Goal: Information Seeking & Learning: Learn about a topic

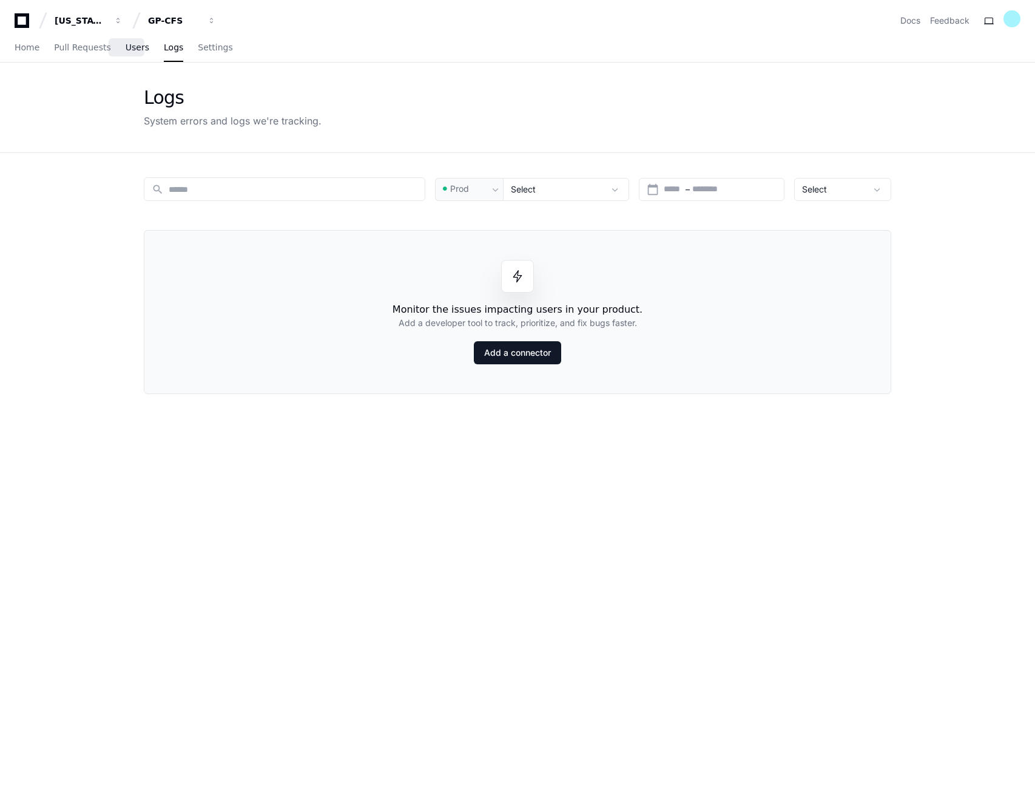
click at [129, 54] on link "Users" at bounding box center [138, 48] width 24 height 28
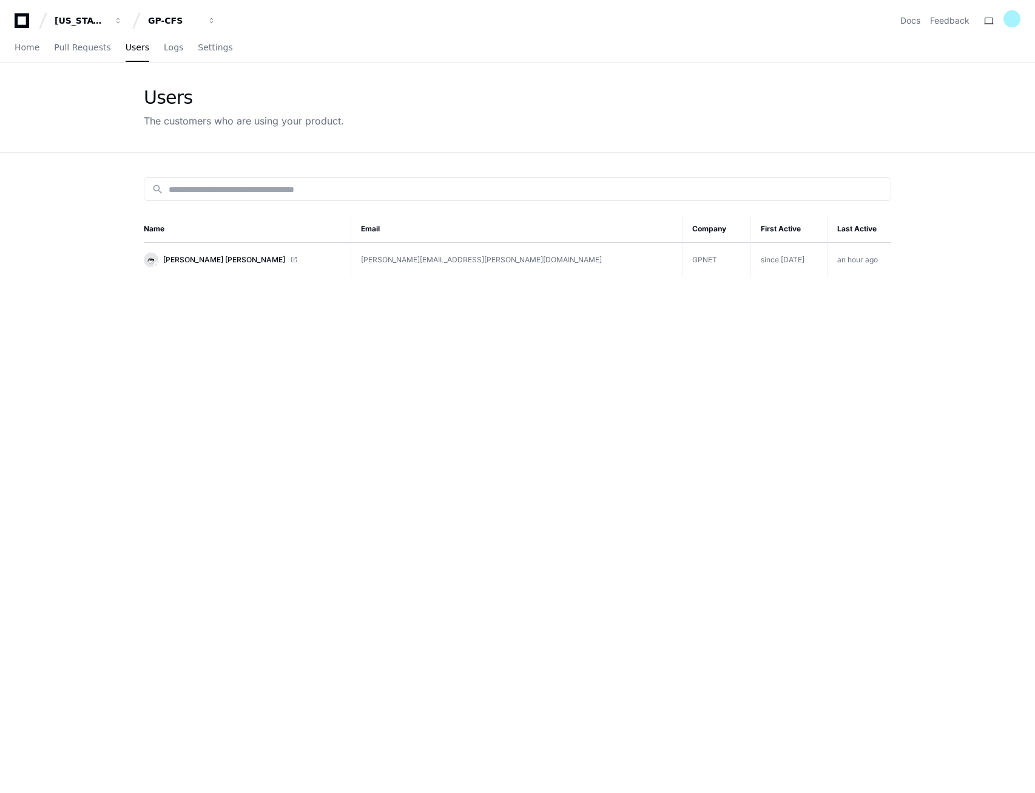
click at [303, 328] on div "search Name Email Company First Active Last Active Walter Yunnuen Garcia walter…" at bounding box center [517, 549] width 777 height 793
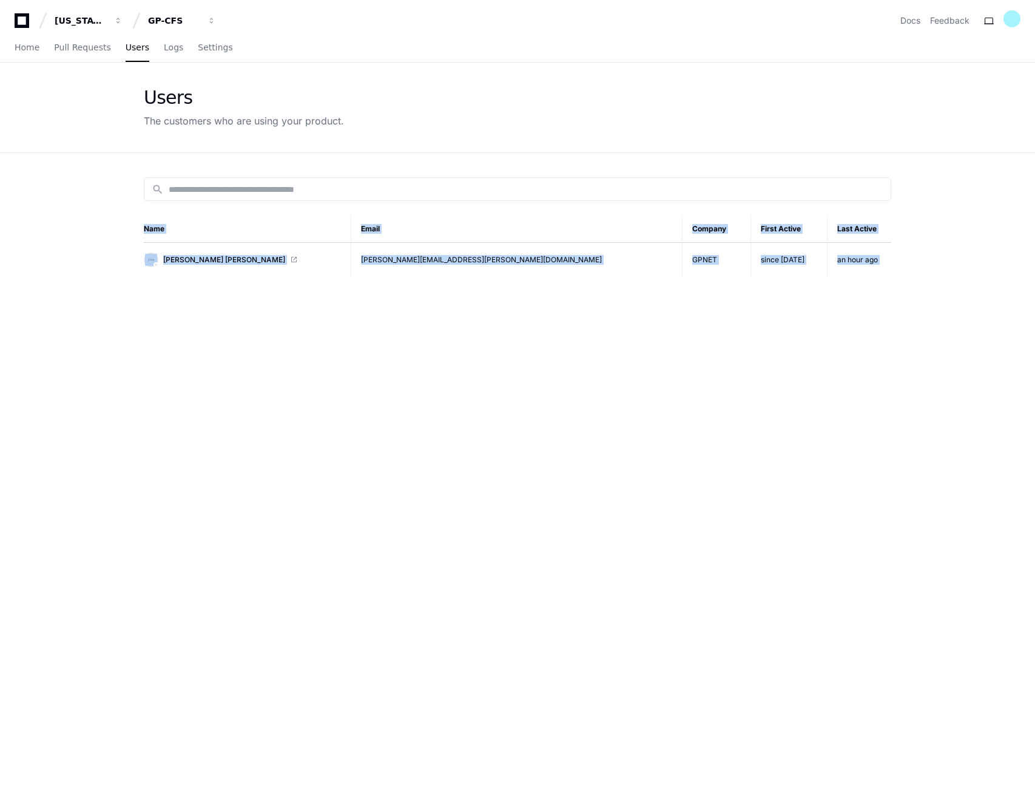
click at [303, 328] on div "search Name Email Company First Active Last Active Walter Yunnuen Garcia walter…" at bounding box center [517, 549] width 777 height 793
click at [34, 48] on span "Home" at bounding box center [27, 47] width 25 height 7
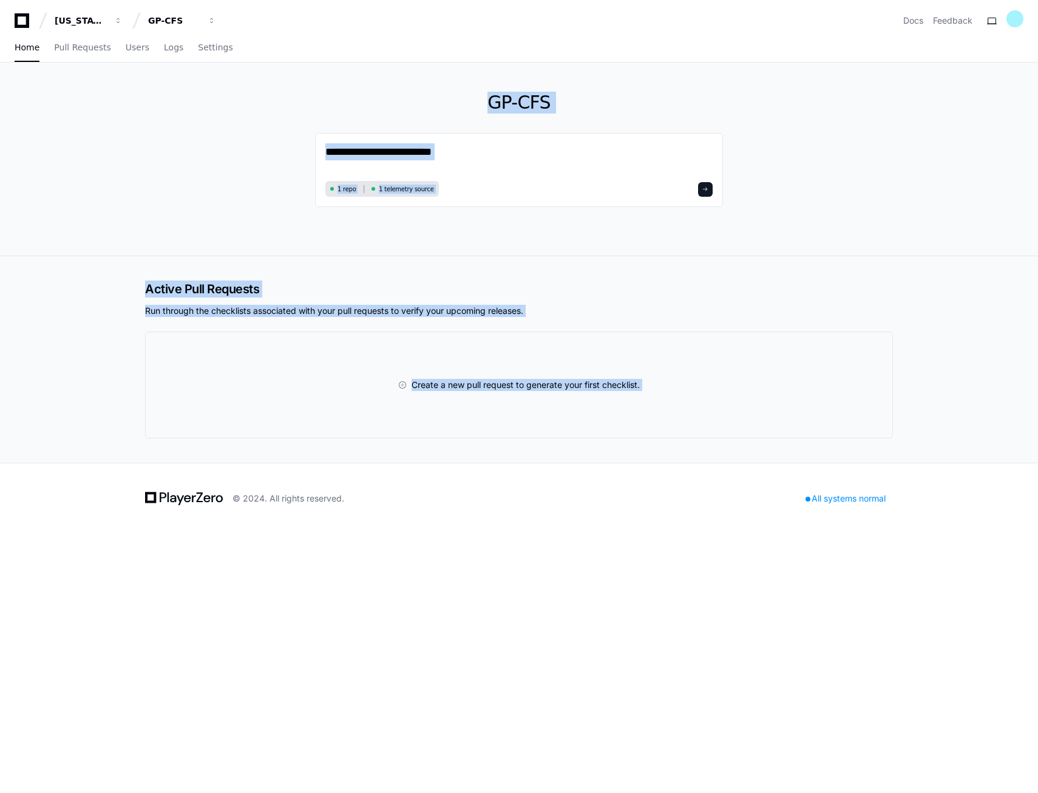
click at [103, 345] on div "Active Pull Requests Run through the checklists associated with your pull reque…" at bounding box center [519, 359] width 1038 height 206
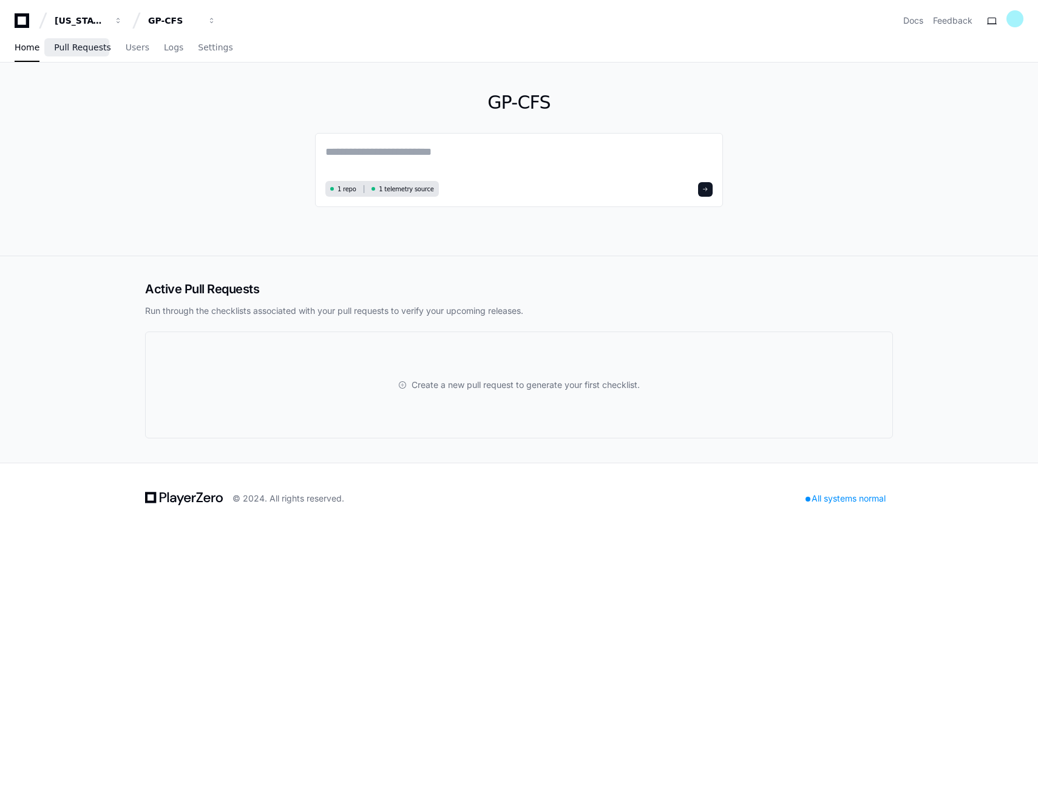
click at [62, 49] on span "Pull Requests" at bounding box center [82, 47] width 56 height 7
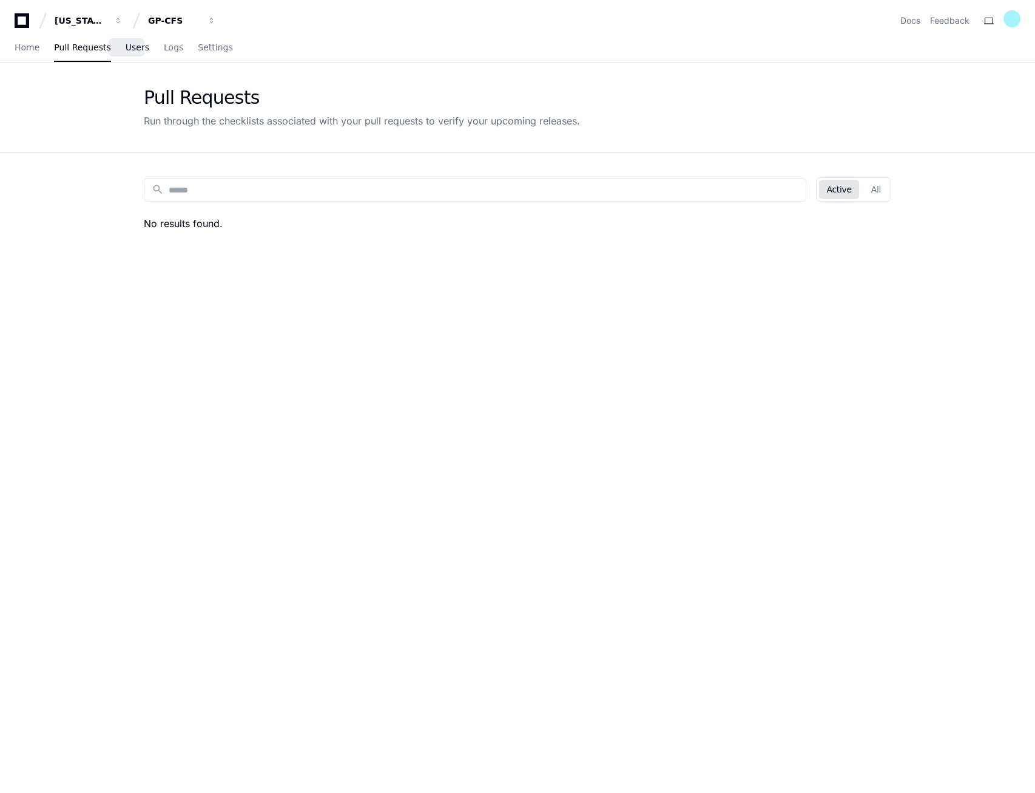
click at [127, 49] on span "Users" at bounding box center [138, 47] width 24 height 7
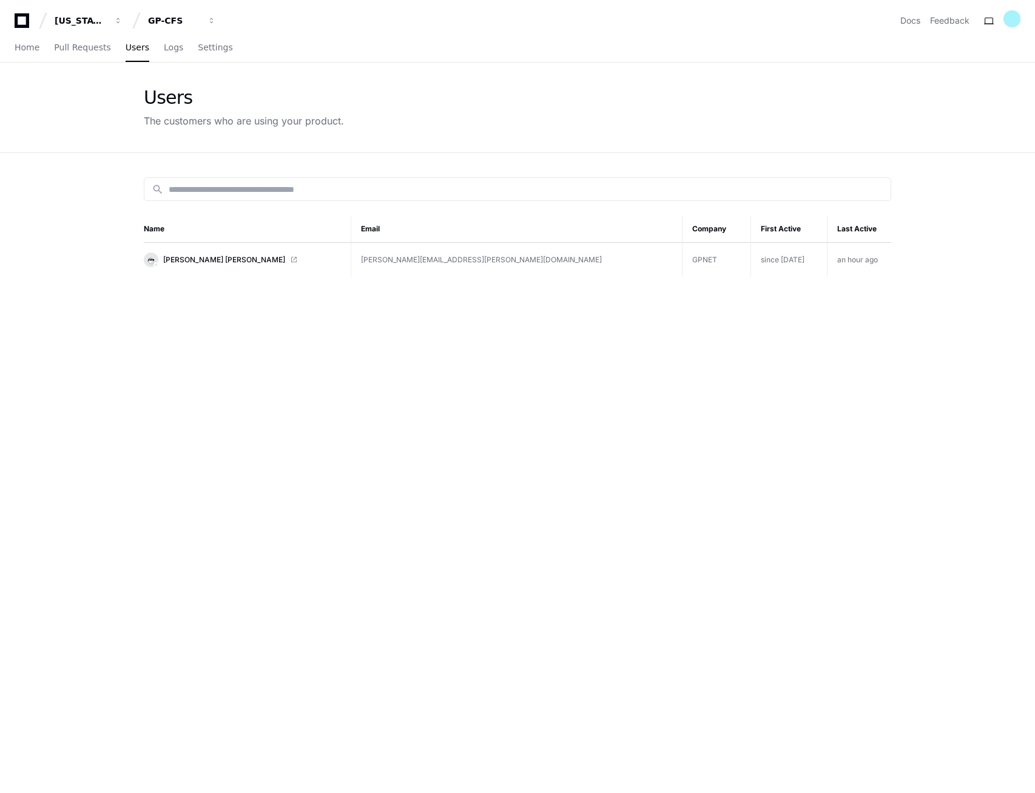
click at [634, 393] on div "search Name Email Company First Active Last Active Walter Yunnuen Garcia walter…" at bounding box center [517, 549] width 777 height 793
click at [164, 56] on link "Logs" at bounding box center [173, 48] width 19 height 28
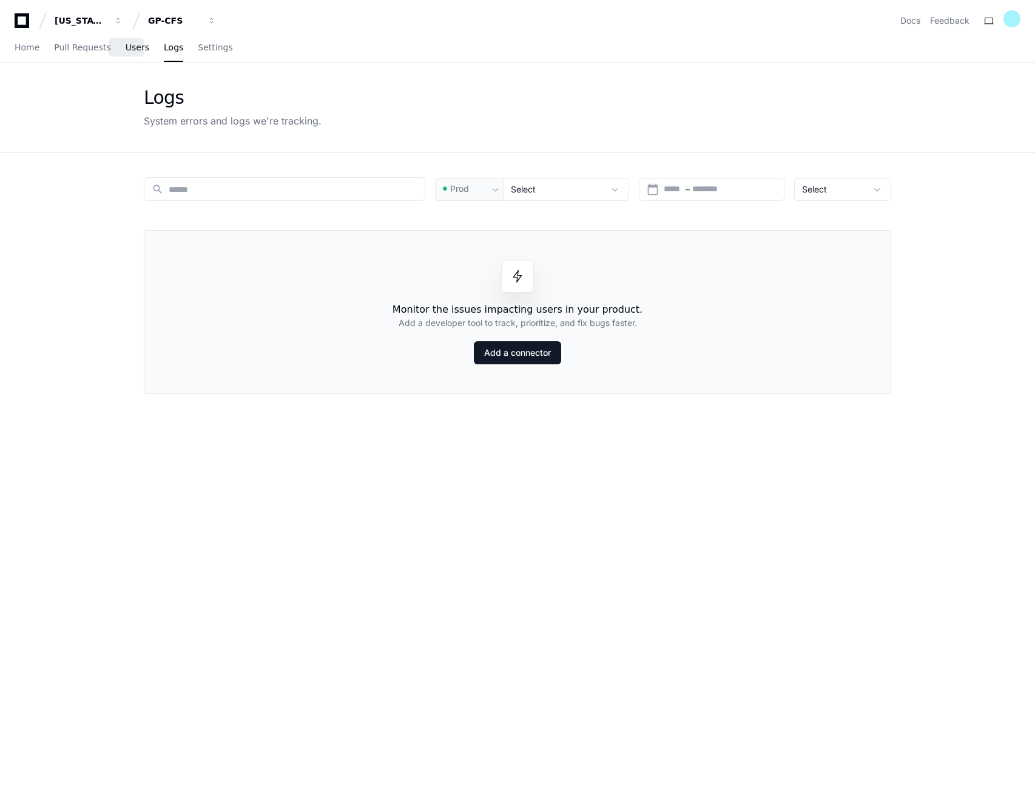
click at [126, 46] on span "Users" at bounding box center [138, 47] width 24 height 7
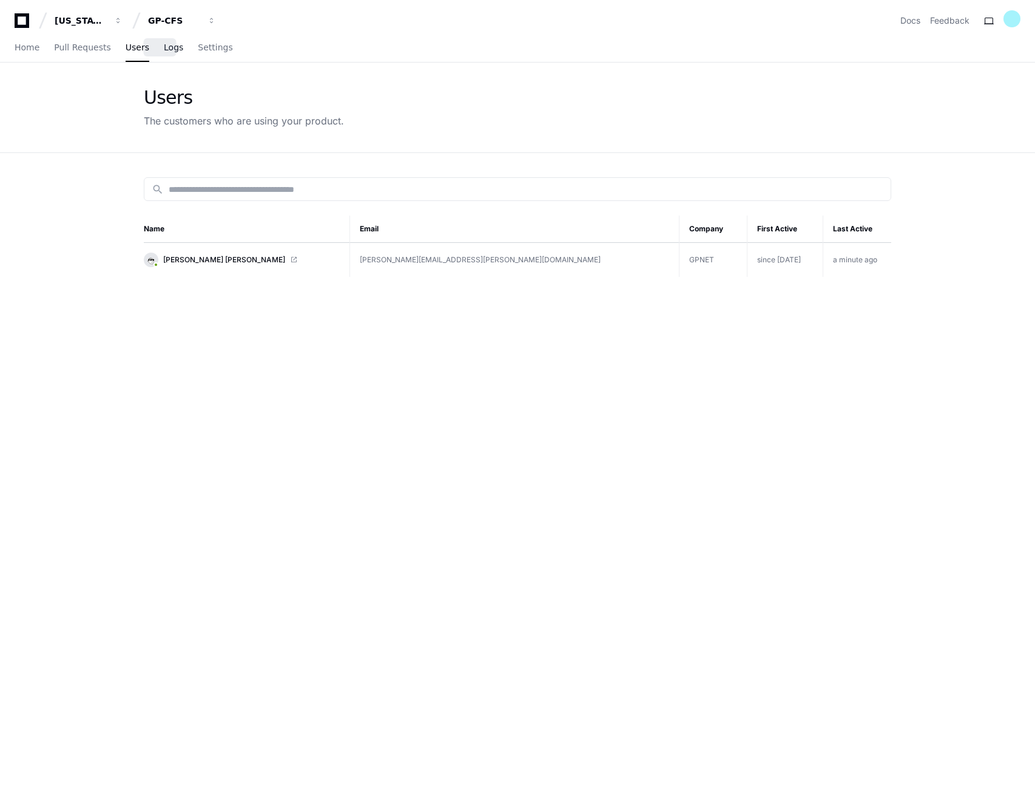
click at [164, 48] on span "Logs" at bounding box center [173, 47] width 19 height 7
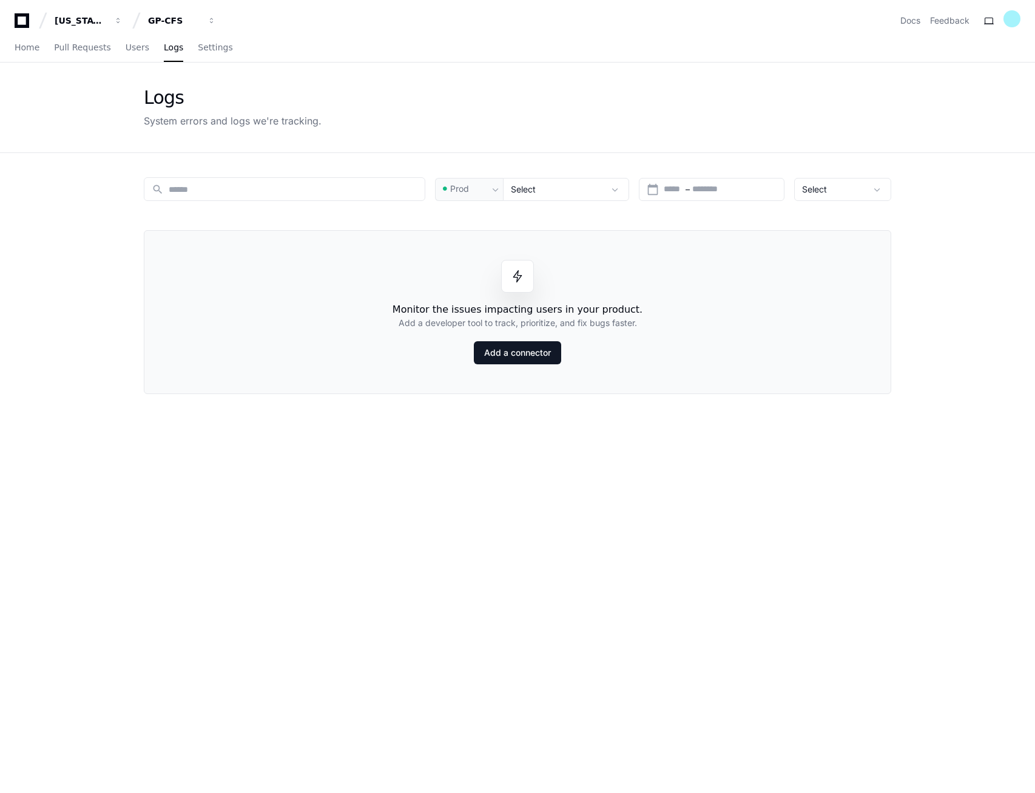
click at [521, 272] on span at bounding box center [518, 276] width 12 height 12
click at [593, 309] on h1 "Monitor the issues impacting users in your product." at bounding box center [518, 309] width 250 height 15
click at [629, 317] on h2 "Add a developer tool to track, prioritize, and fix bugs faster." at bounding box center [518, 323] width 238 height 12
click at [567, 459] on div "search Prod Select calendar_today Start – End date Select Monitor the issues im…" at bounding box center [517, 549] width 777 height 793
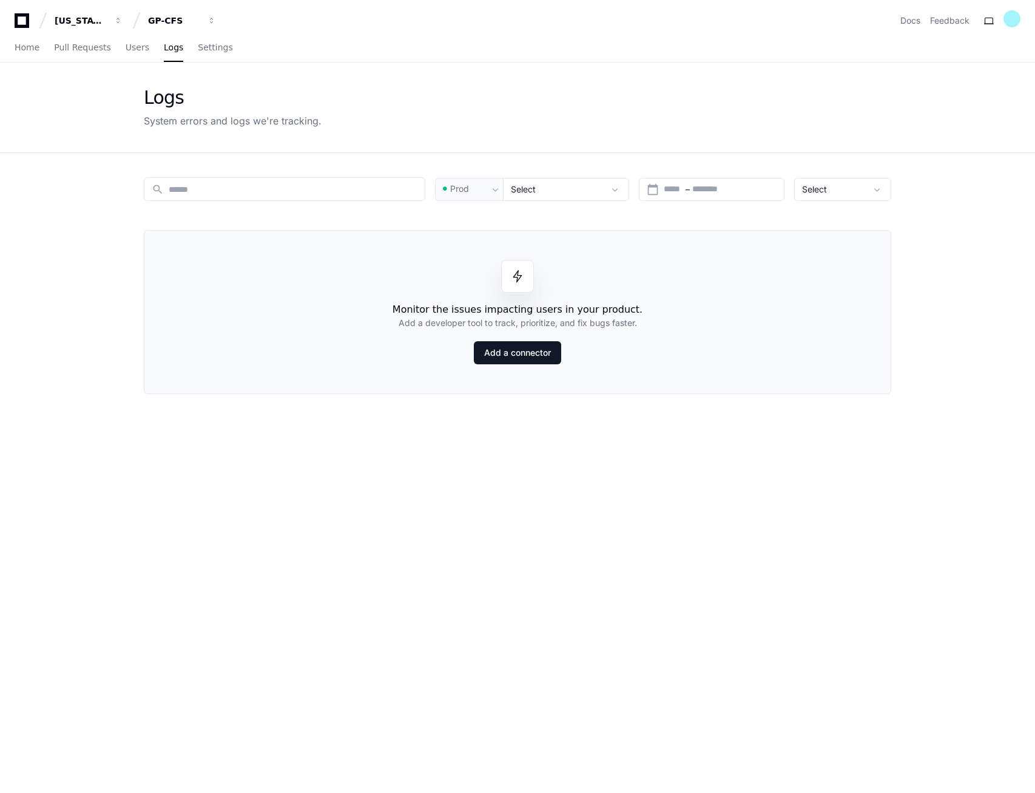
click at [567, 459] on div "search Prod Select calendar_today Start – End date Select Monitor the issues im…" at bounding box center [517, 549] width 777 height 793
click at [666, 355] on div "Monitor the issues impacting users in your product. Add a developer tool to tra…" at bounding box center [518, 312] width 748 height 164
click at [131, 46] on span "Users" at bounding box center [138, 47] width 24 height 7
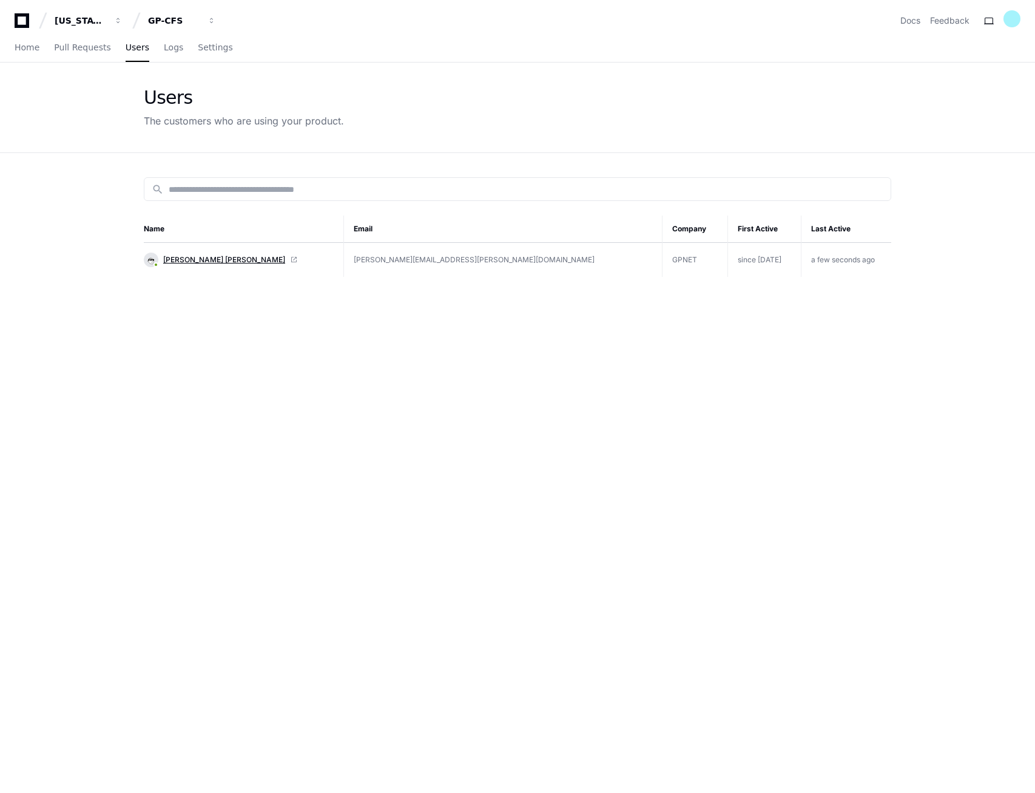
click at [194, 262] on span "Walter Yunnuen Garcia" at bounding box center [224, 260] width 122 height 10
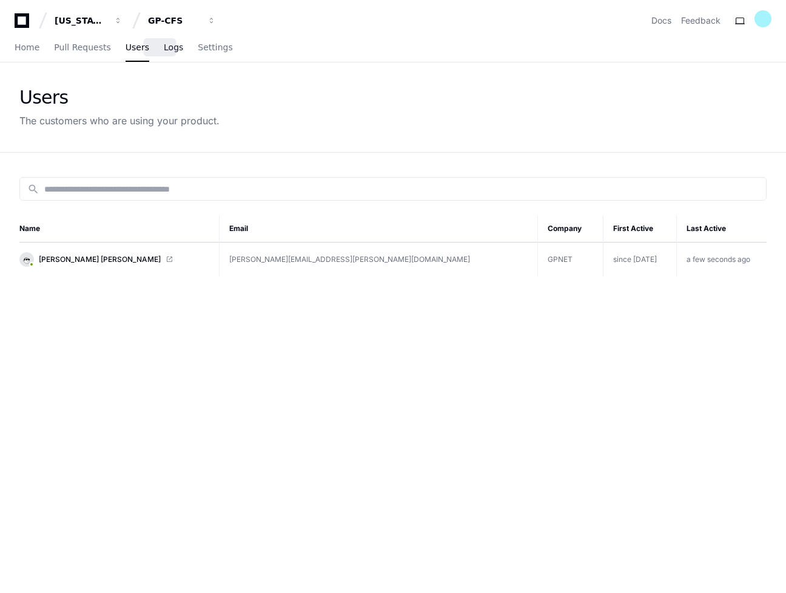
click at [164, 44] on span "Logs" at bounding box center [173, 47] width 19 height 7
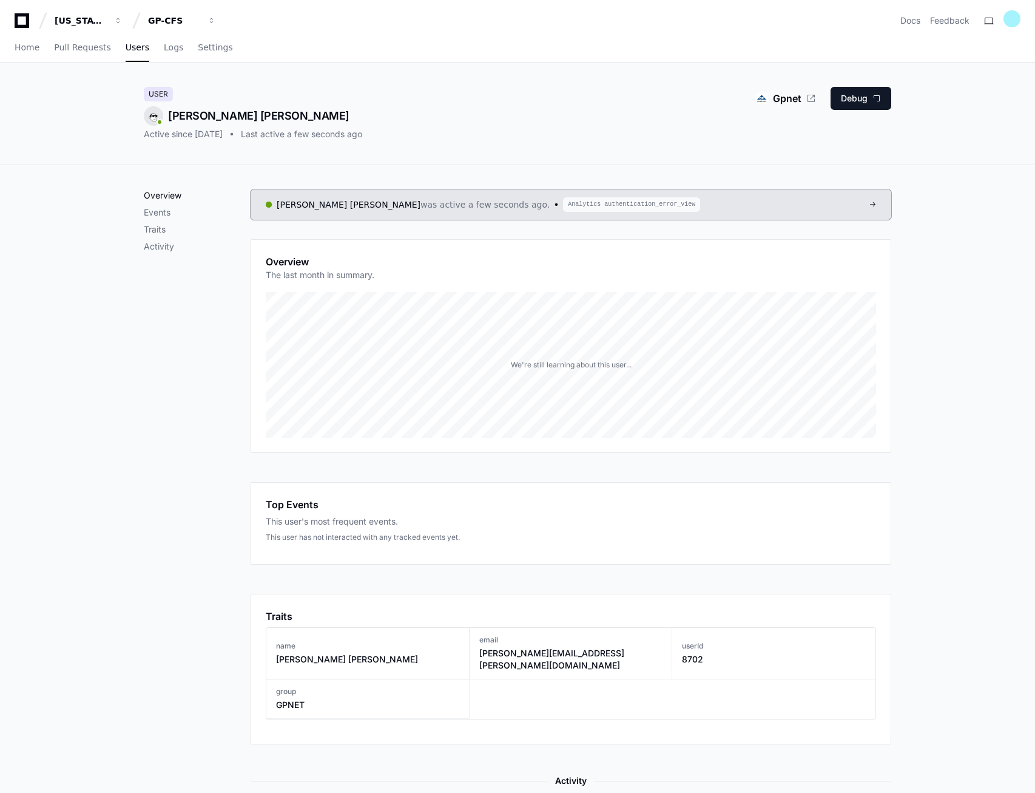
click at [165, 195] on p "Overview" at bounding box center [197, 195] width 107 height 12
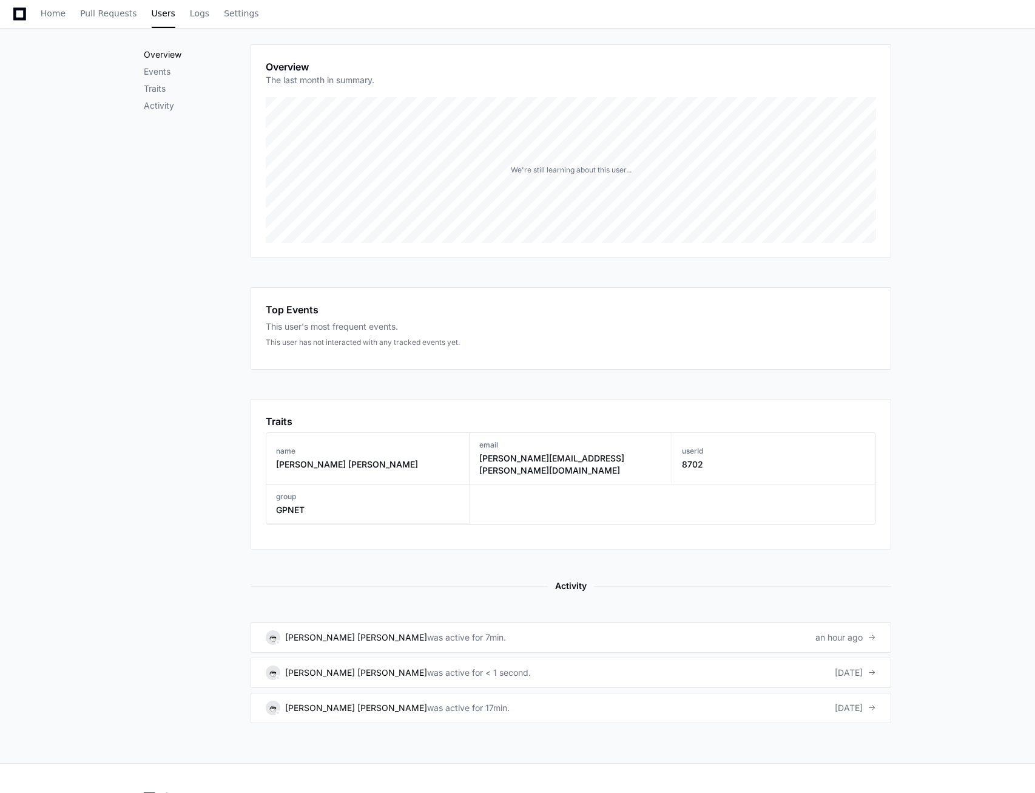
scroll to position [236, 0]
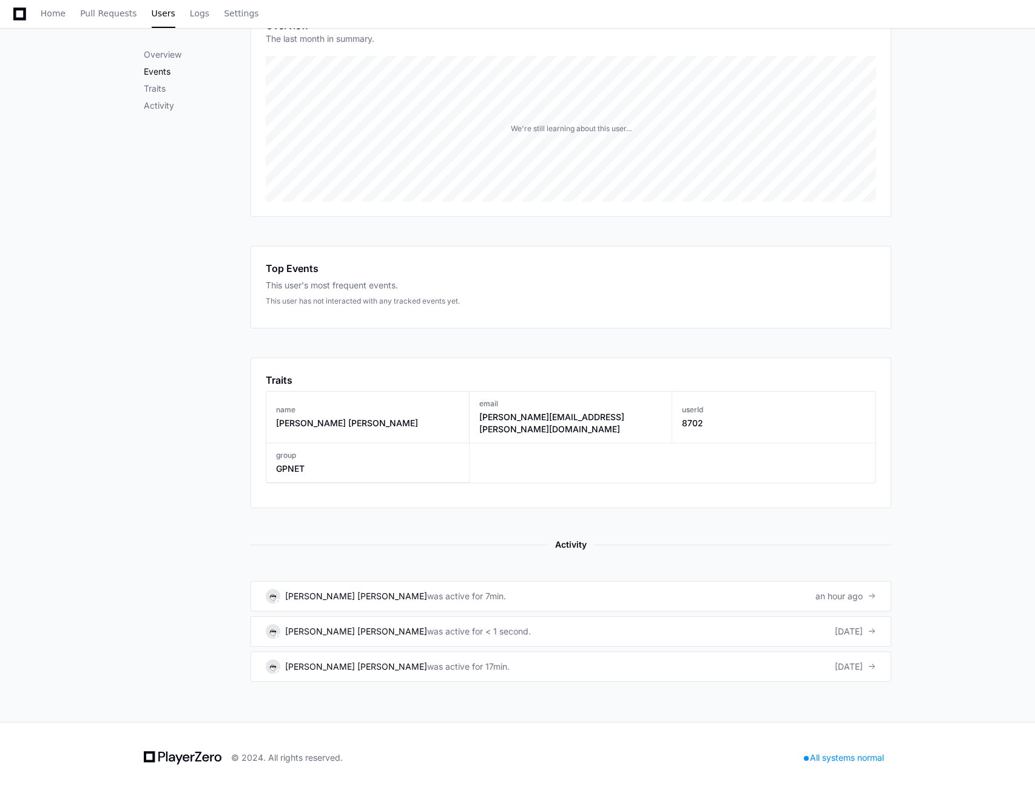
click at [159, 76] on p "Events" at bounding box center [197, 72] width 107 height 12
click at [161, 90] on p "Traits" at bounding box center [197, 89] width 107 height 12
click at [161, 109] on p "Activity" at bounding box center [197, 106] width 107 height 12
click at [333, 590] on div "[PERSON_NAME] [PERSON_NAME]" at bounding box center [356, 596] width 142 height 12
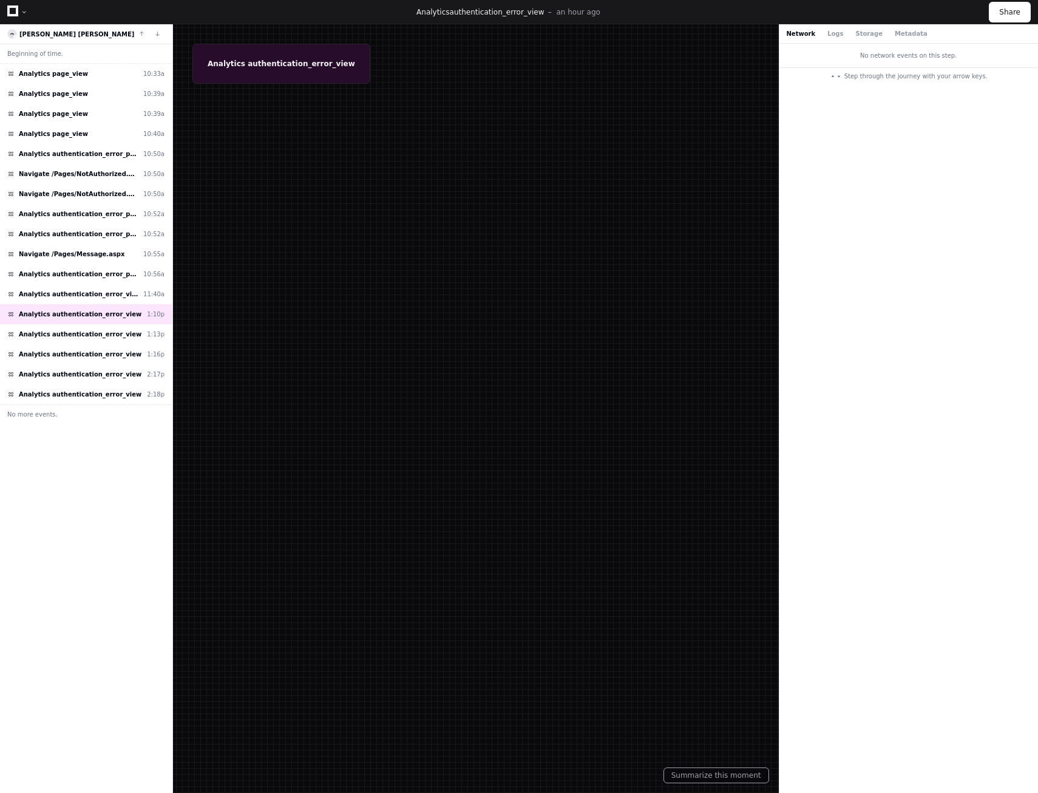
click at [282, 63] on div at bounding box center [519, 396] width 1038 height 793
click at [86, 335] on span "Analytics authentication_error_view" at bounding box center [80, 334] width 123 height 9
click at [95, 360] on div "Analytics authentication_error_view 1:16p" at bounding box center [86, 354] width 172 height 20
click at [96, 380] on div "Analytics authentication_error_view 2:17p" at bounding box center [86, 374] width 172 height 20
click at [90, 401] on div "Analytics authentication_error_view 2:18p" at bounding box center [86, 394] width 172 height 20
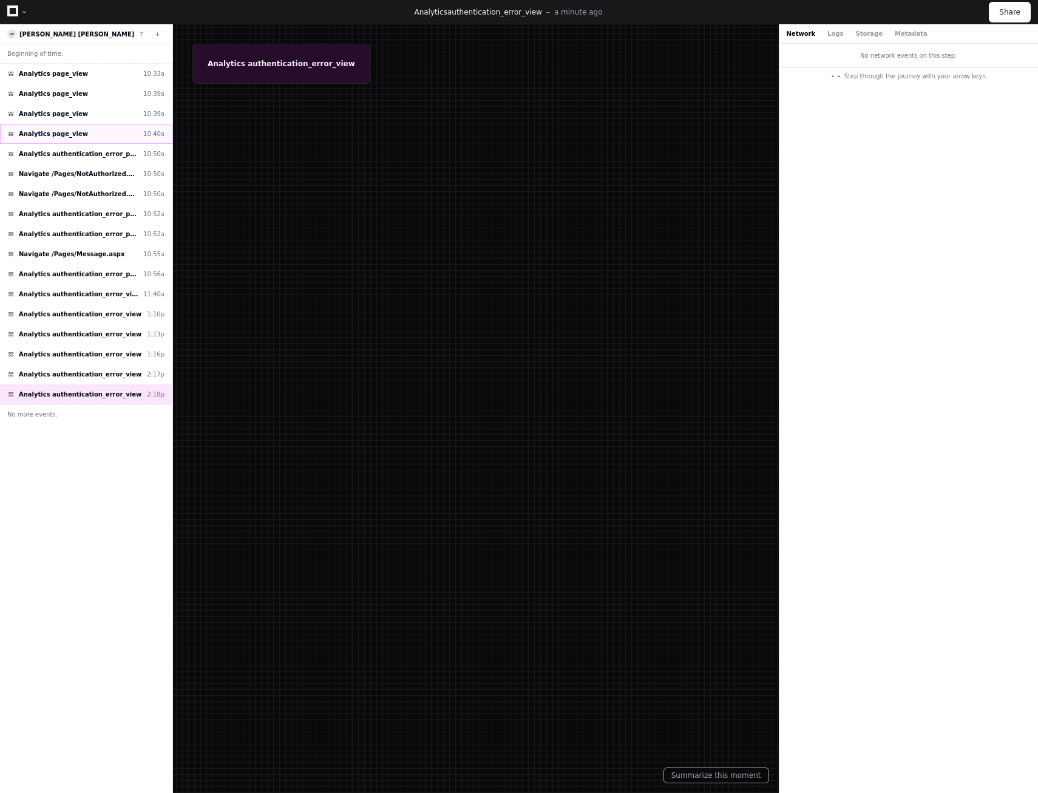
click at [54, 138] on span "Analytics page_view" at bounding box center [53, 133] width 69 height 9
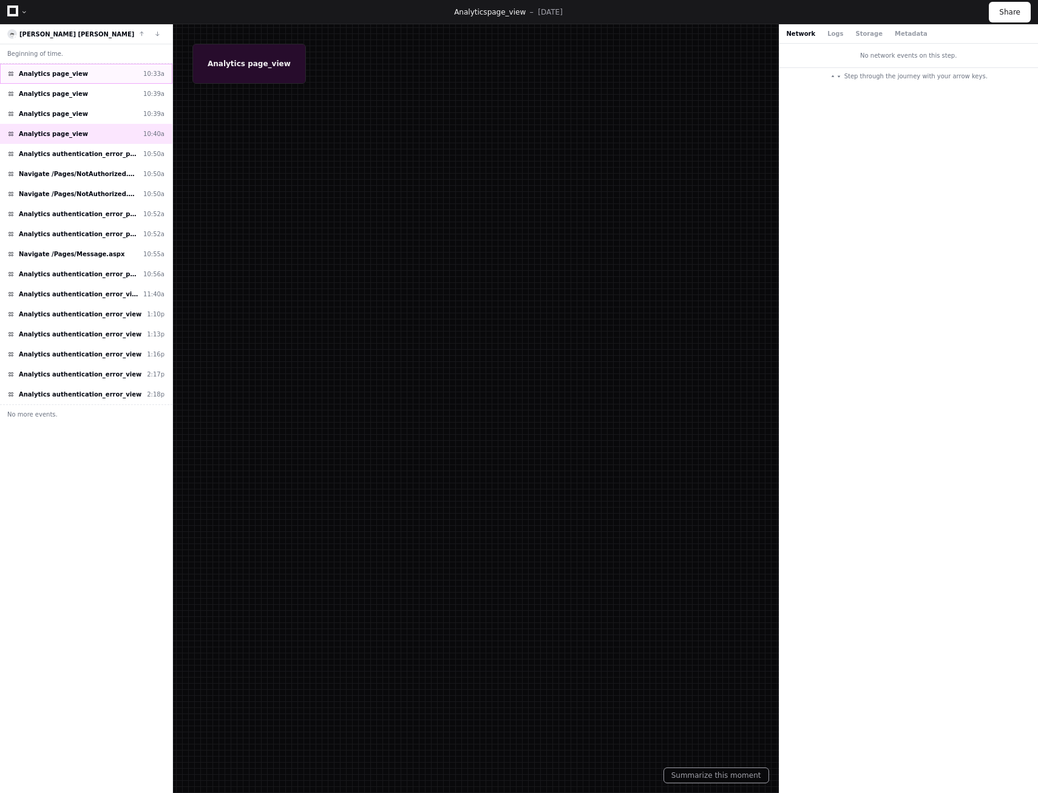
click at [64, 75] on span "Analytics page_view" at bounding box center [53, 73] width 69 height 9
click at [498, 186] on div at bounding box center [519, 396] width 1038 height 793
click at [827, 38] on div "Network Logs Storage Metadata" at bounding box center [908, 33] width 259 height 19
click at [827, 35] on button "Logs" at bounding box center [835, 33] width 16 height 9
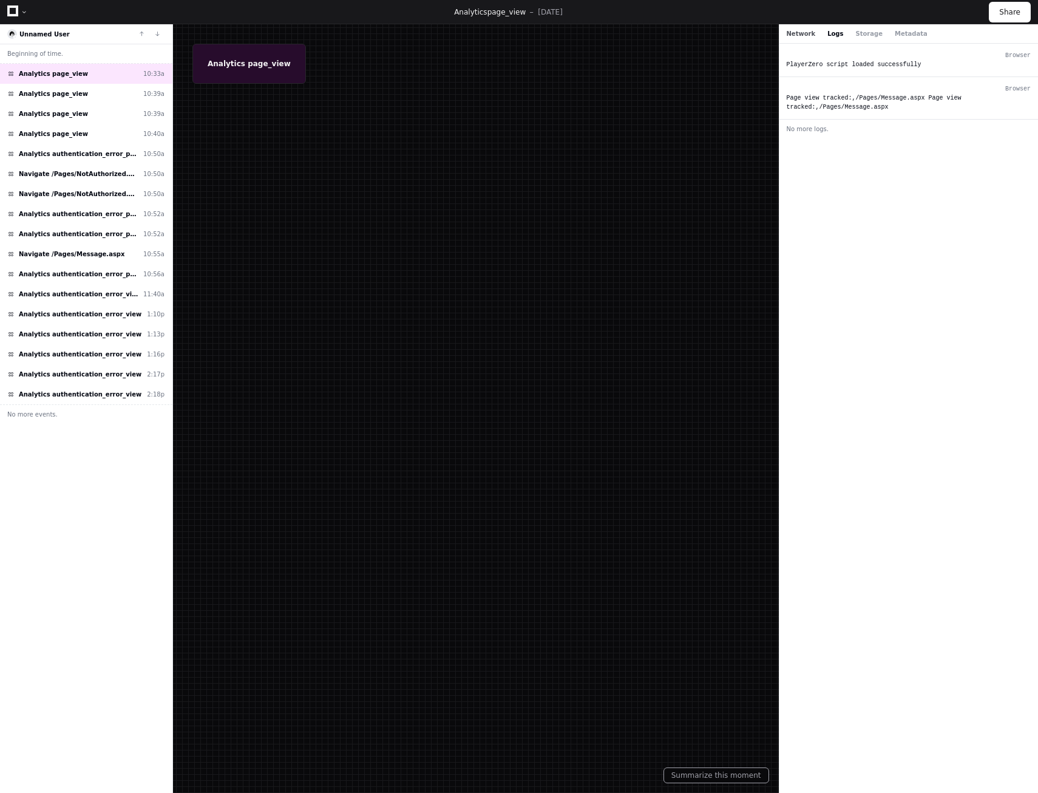
click at [803, 37] on button "Network" at bounding box center [800, 33] width 29 height 9
click at [859, 35] on button "Storage" at bounding box center [868, 33] width 27 height 9
click at [899, 33] on button "Metadata" at bounding box center [910, 33] width 33 height 9
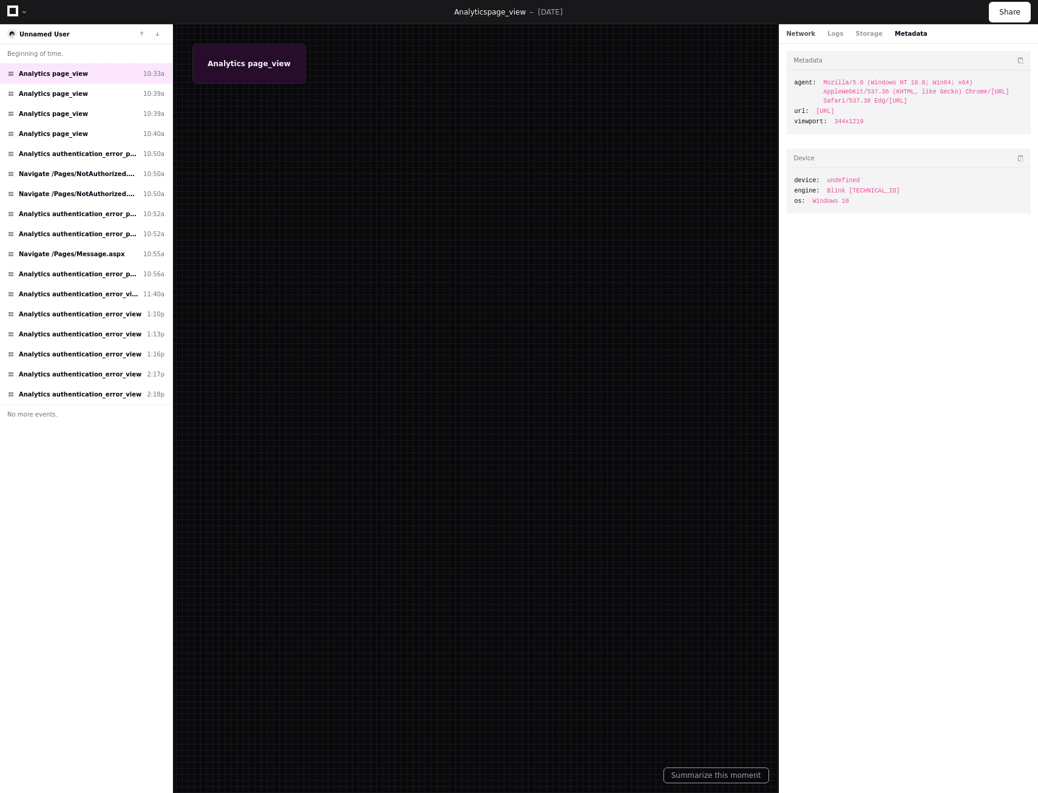
click at [799, 36] on button "Network" at bounding box center [800, 33] width 29 height 9
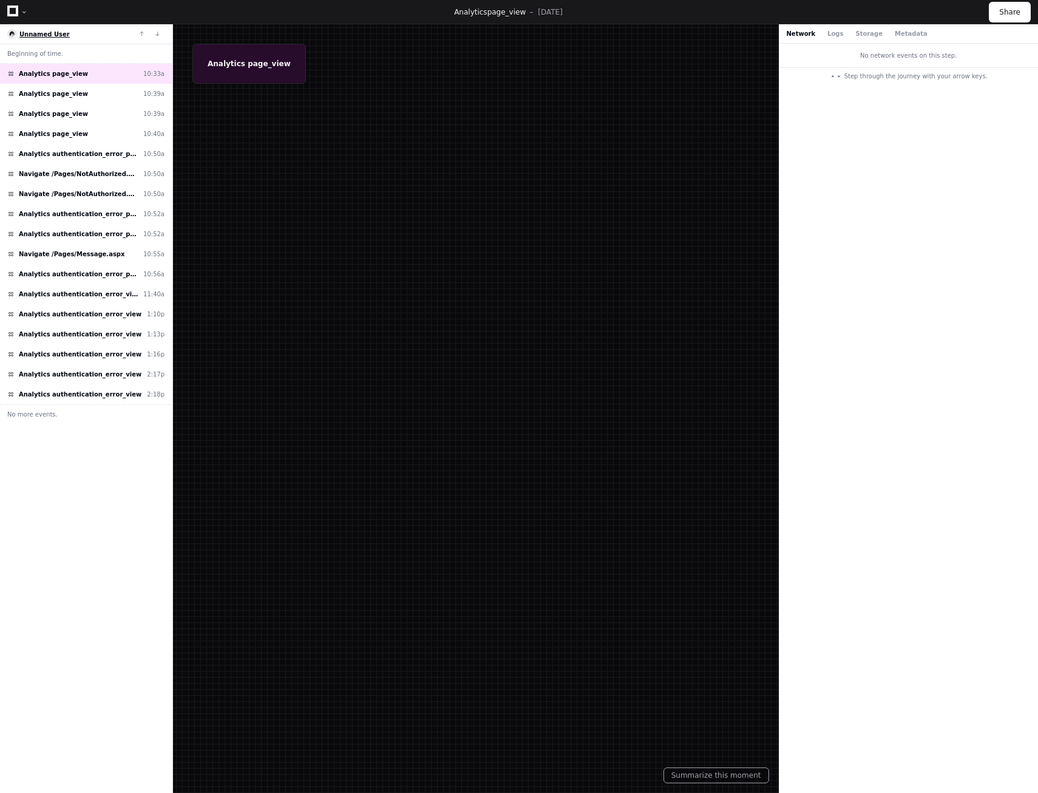
click at [43, 36] on span "Unnamed User" at bounding box center [44, 34] width 50 height 7
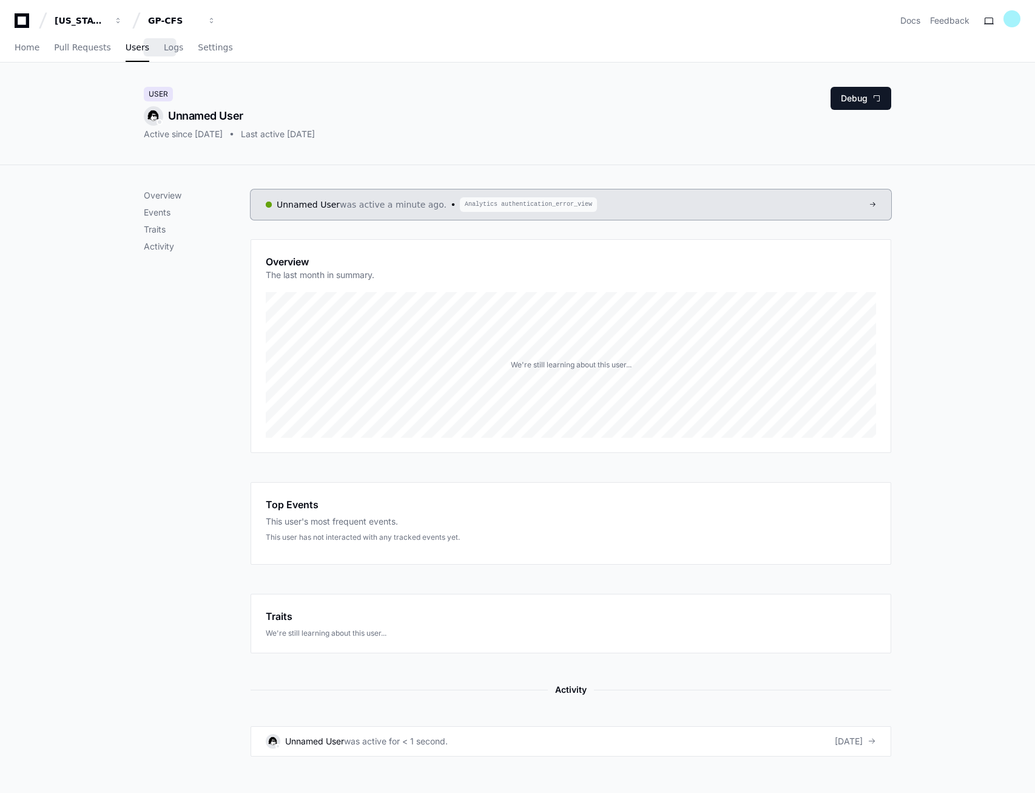
click at [149, 50] on div "Home Pull Requests Users Logs Settings" at bounding box center [124, 48] width 218 height 28
click at [164, 50] on span "Logs" at bounding box center [173, 47] width 19 height 7
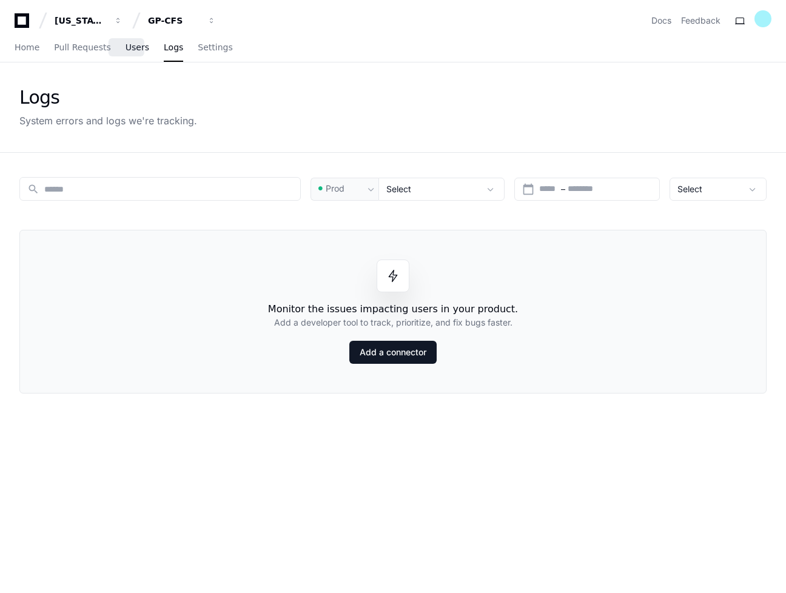
click at [126, 48] on span "Users" at bounding box center [138, 47] width 24 height 7
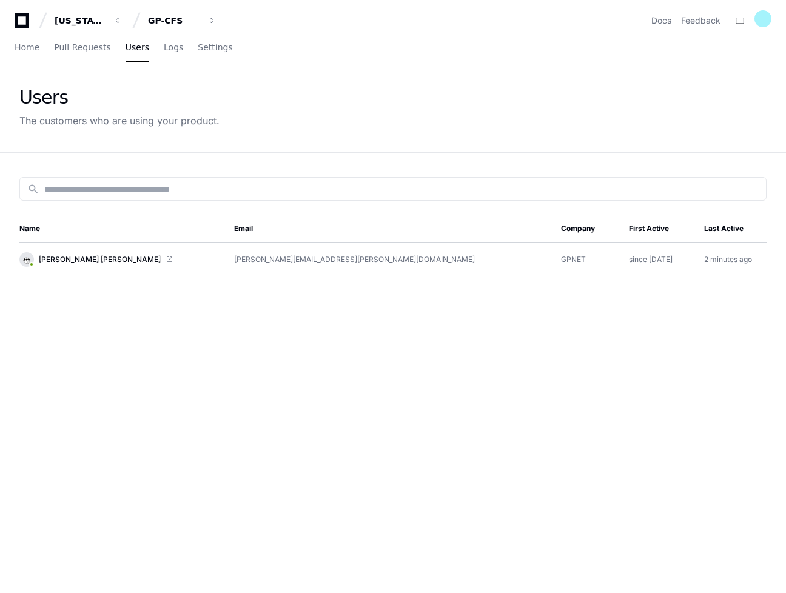
drag, startPoint x: 264, startPoint y: 263, endPoint x: 264, endPoint y: 276, distance: 12.7
click at [264, 263] on td "[PERSON_NAME][EMAIL_ADDRESS][PERSON_NAME][DOMAIN_NAME]" at bounding box center [388, 260] width 327 height 35
click at [14, 47] on div "Home Pull Requests Users Logs Settings" at bounding box center [393, 48] width 786 height 29
click at [25, 50] on span "Home" at bounding box center [27, 47] width 25 height 7
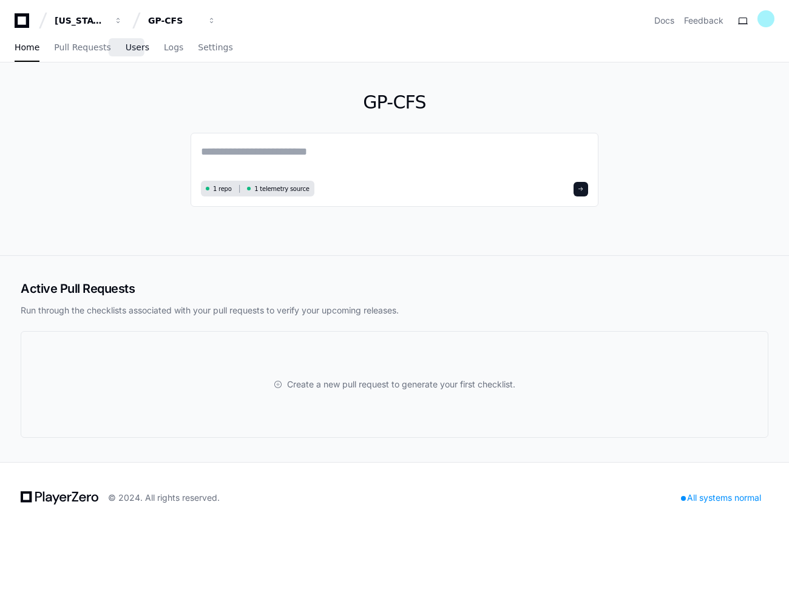
click at [132, 49] on span "Users" at bounding box center [138, 47] width 24 height 7
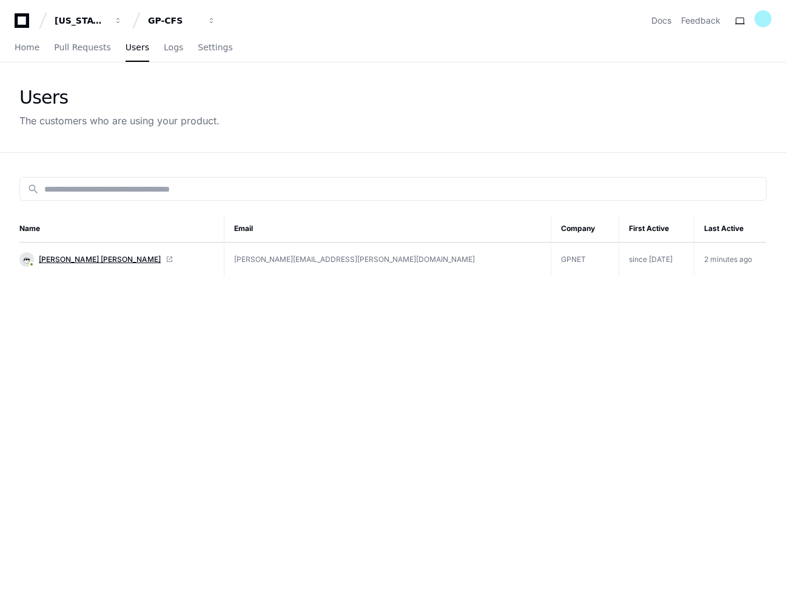
click at [101, 262] on span "[PERSON_NAME] [PERSON_NAME]" at bounding box center [100, 260] width 122 height 10
click at [166, 53] on link "Logs" at bounding box center [173, 48] width 19 height 28
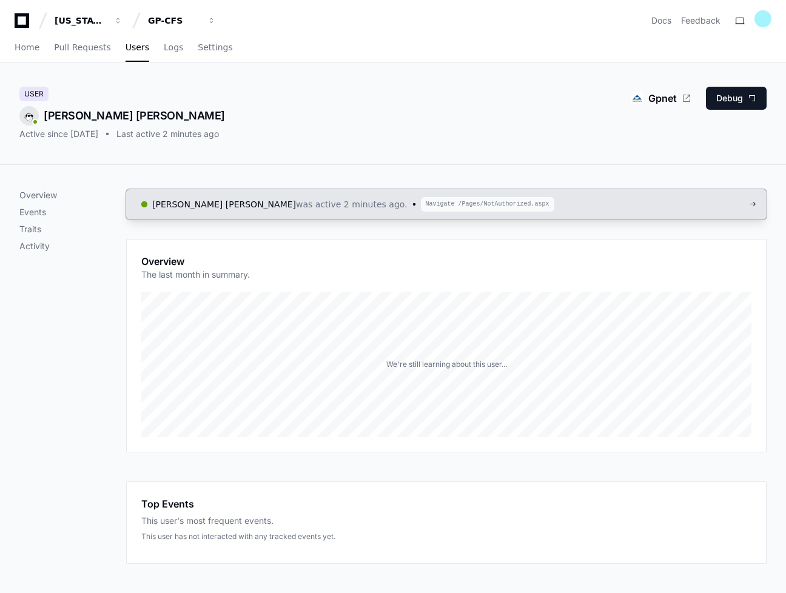
click at [601, 198] on link "[PERSON_NAME] [PERSON_NAME] was active 2 minutes ago. Navigate /Pages/NotAuthor…" at bounding box center [446, 204] width 641 height 30
click at [33, 214] on p "Events" at bounding box center [72, 212] width 107 height 12
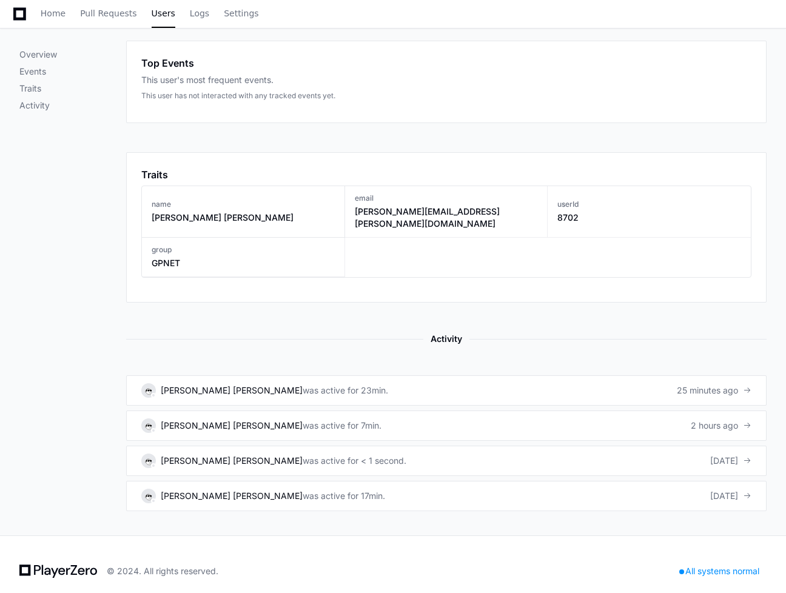
scroll to position [442, 0]
click at [208, 66] on div "Top Events" at bounding box center [446, 62] width 610 height 15
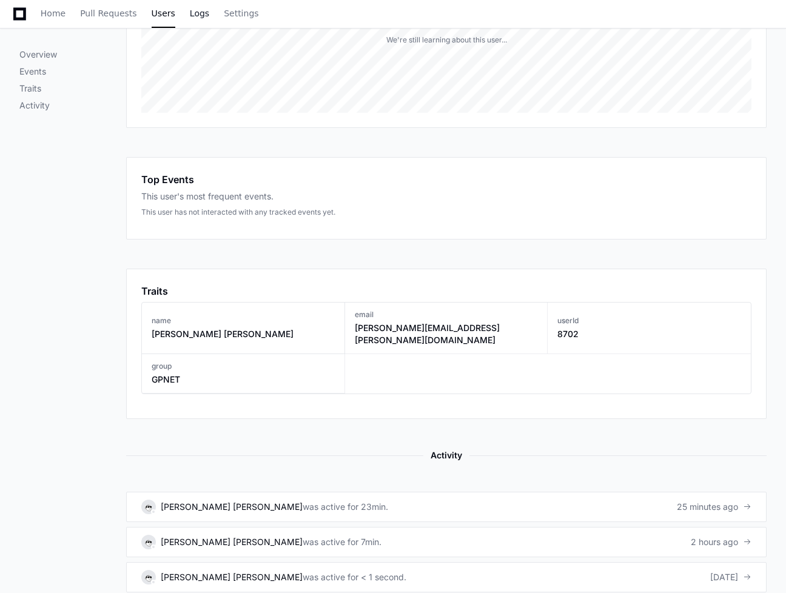
scroll to position [321, 0]
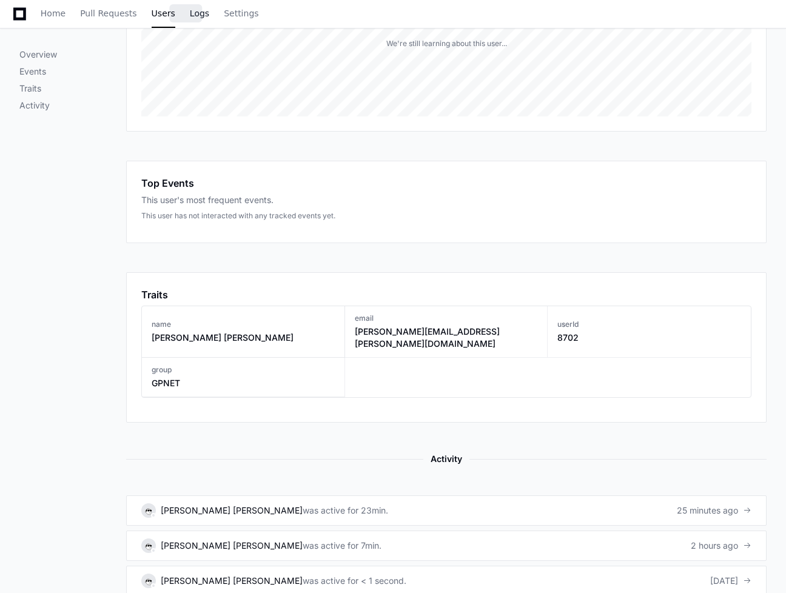
click at [194, 15] on span "Logs" at bounding box center [199, 13] width 19 height 7
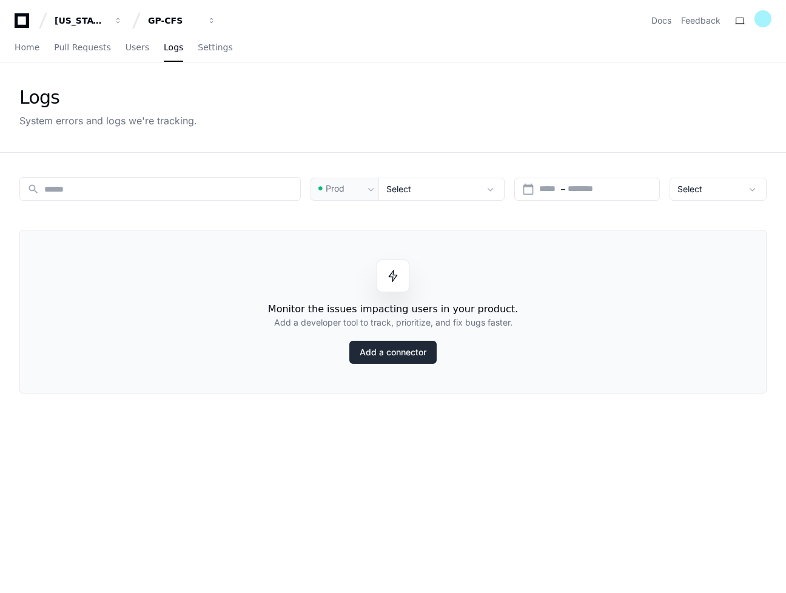
click at [394, 354] on link "Add a connector" at bounding box center [393, 352] width 87 height 23
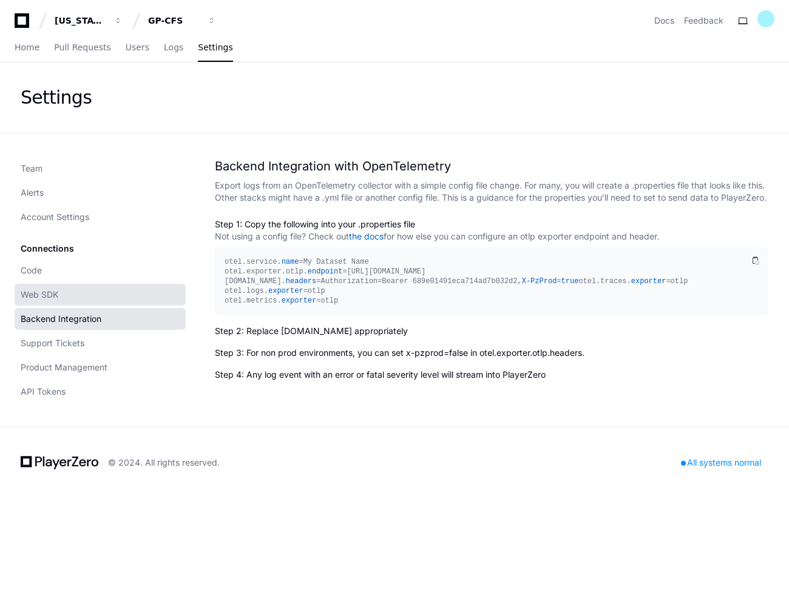
click at [53, 294] on span "Web SDK" at bounding box center [40, 295] width 38 height 12
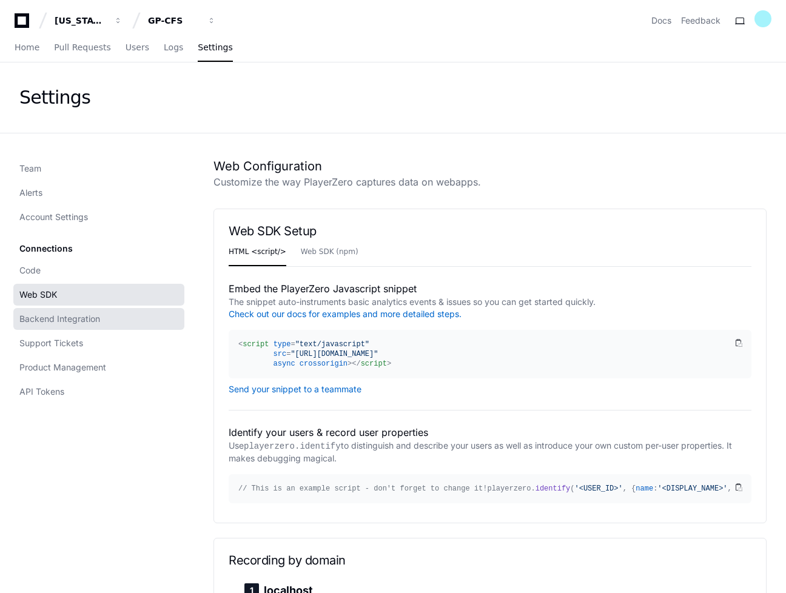
click at [78, 317] on span "Backend Integration" at bounding box center [59, 319] width 81 height 12
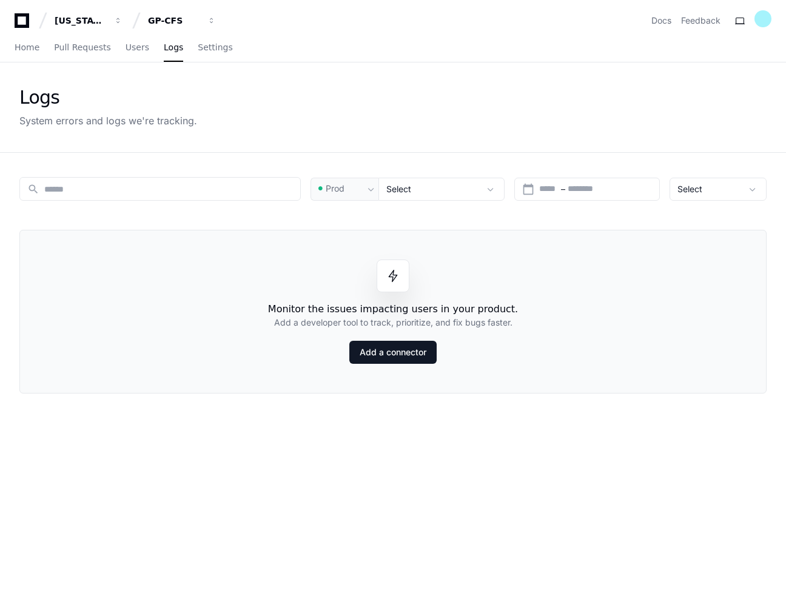
click at [502, 446] on div "search Prod Select calendar_today Start – End date Select Monitor the issues im…" at bounding box center [393, 449] width 777 height 593
drag, startPoint x: 499, startPoint y: 444, endPoint x: 379, endPoint y: 440, distance: 120.2
click at [379, 440] on div "search Prod Select calendar_today Start – End date Select Monitor the issues im…" at bounding box center [393, 449] width 777 height 593
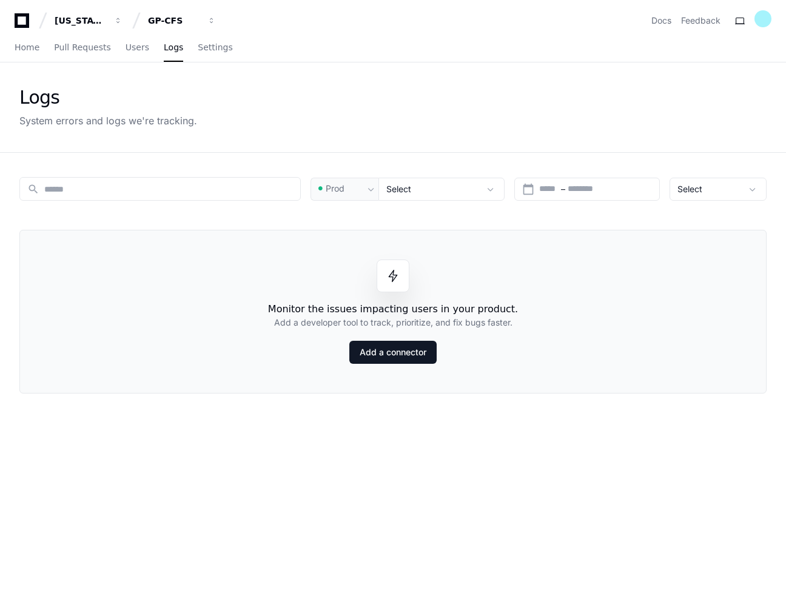
click at [442, 270] on div "Monitor the issues impacting users in your product. Add a developer tool to tra…" at bounding box center [393, 312] width 748 height 164
click at [132, 44] on span "Users" at bounding box center [138, 47] width 24 height 7
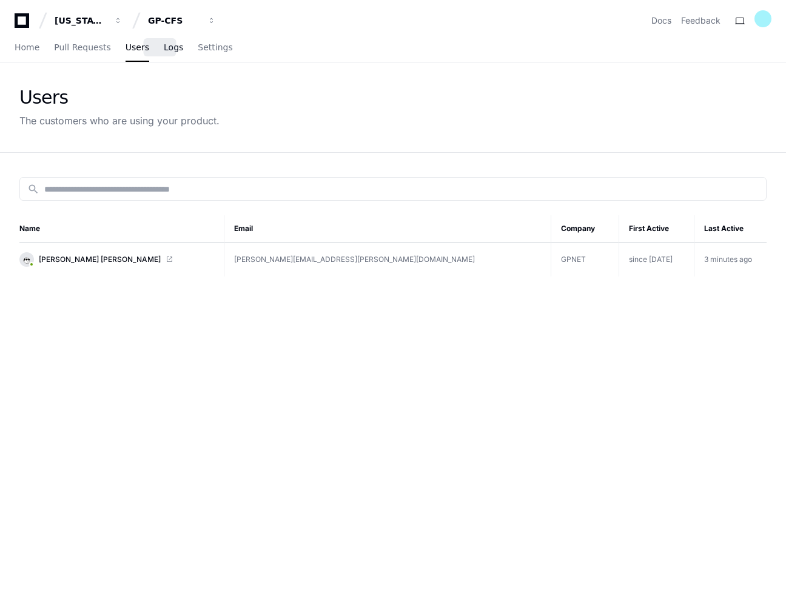
click at [164, 48] on span "Logs" at bounding box center [173, 47] width 19 height 7
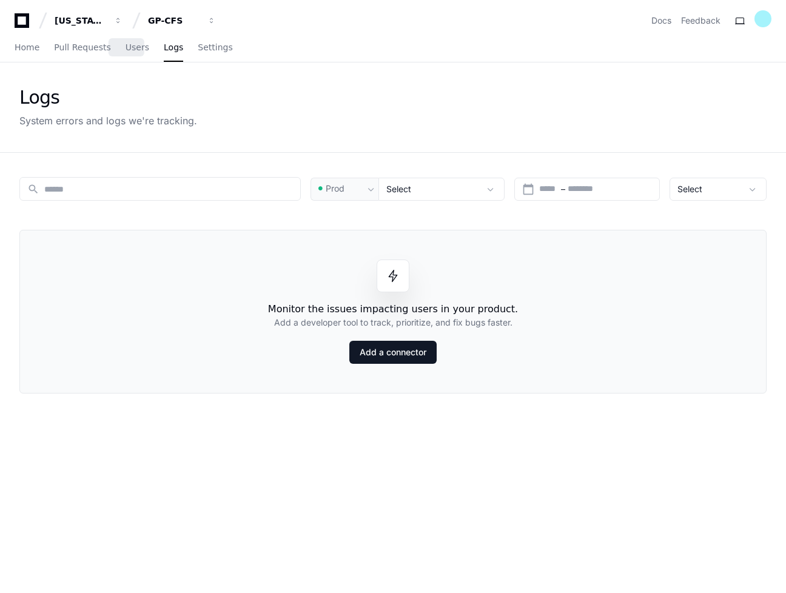
click at [137, 52] on div "Home Pull Requests Users Logs Settings" at bounding box center [124, 48] width 218 height 28
click at [126, 54] on link "Users" at bounding box center [138, 48] width 24 height 28
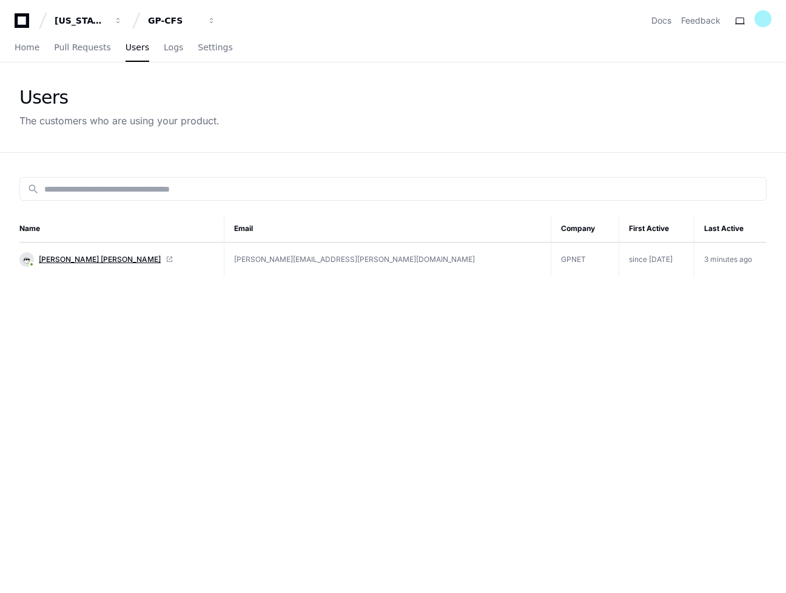
click at [93, 255] on span "Walter Yunnuen Garcia" at bounding box center [100, 260] width 122 height 10
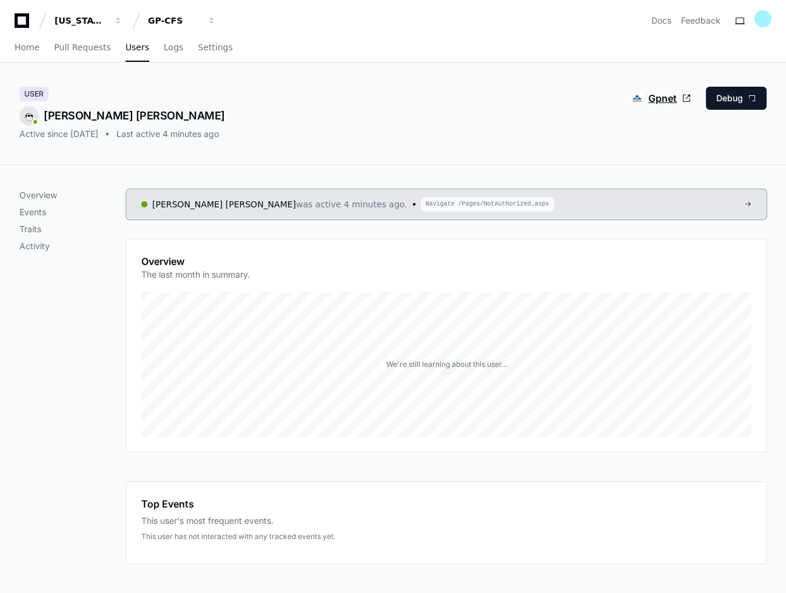
click at [661, 100] on span "Gpnet" at bounding box center [663, 98] width 29 height 15
click at [164, 49] on span "Logs" at bounding box center [173, 47] width 19 height 7
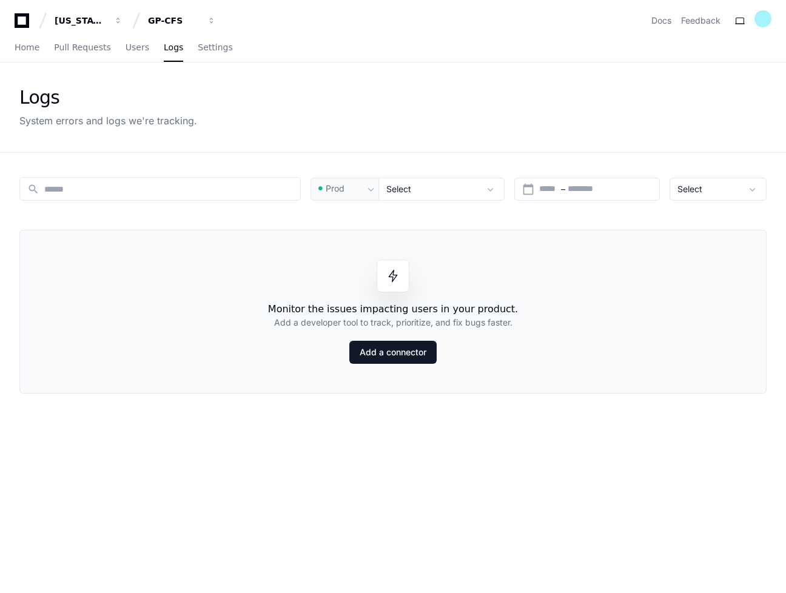
click at [229, 219] on div "search Prod Select calendar_today Start – End date Select Monitor the issues im…" at bounding box center [393, 449] width 777 height 593
click at [228, 220] on div "search Prod Select calendar_today Start – End date Select Monitor the issues im…" at bounding box center [393, 449] width 777 height 593
drag, startPoint x: 228, startPoint y: 220, endPoint x: 128, endPoint y: 43, distance: 203.0
click at [128, 44] on span "Users" at bounding box center [138, 47] width 24 height 7
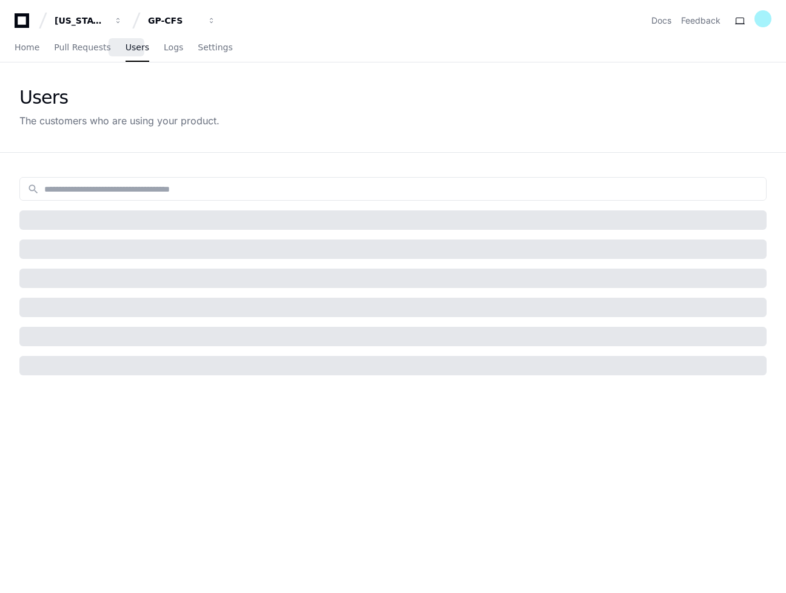
click at [133, 49] on span "Users" at bounding box center [138, 47] width 24 height 7
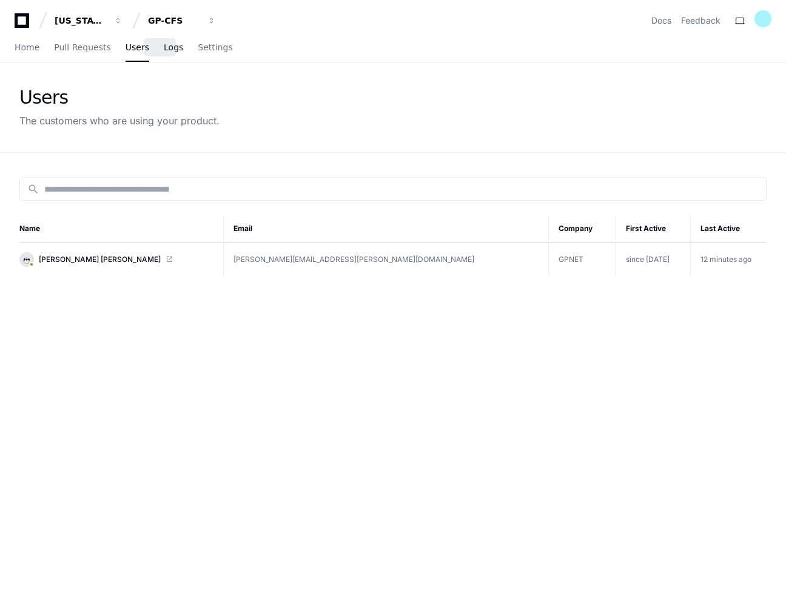
click at [164, 51] on span "Logs" at bounding box center [173, 47] width 19 height 7
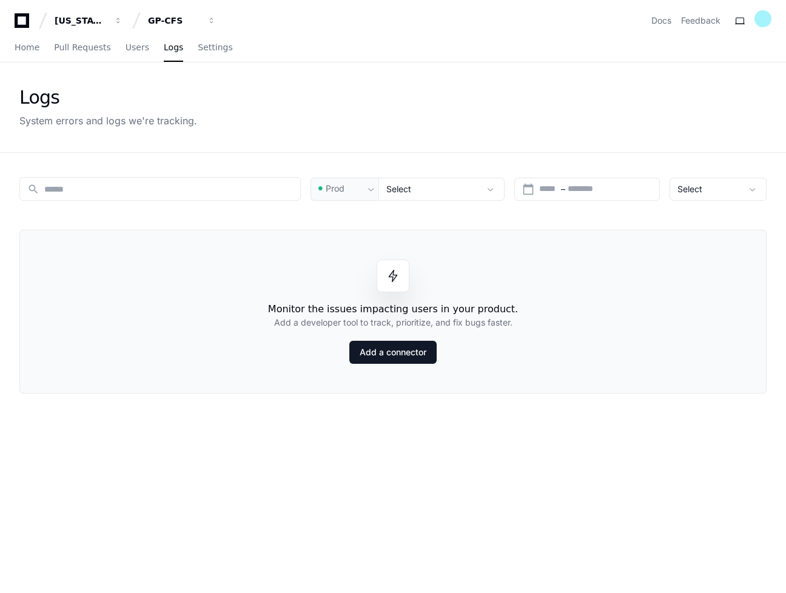
click at [394, 272] on span at bounding box center [393, 276] width 12 height 12
drag, startPoint x: 126, startPoint y: 52, endPoint x: 137, endPoint y: 52, distance: 11.5
click at [126, 51] on span "Users" at bounding box center [138, 47] width 24 height 7
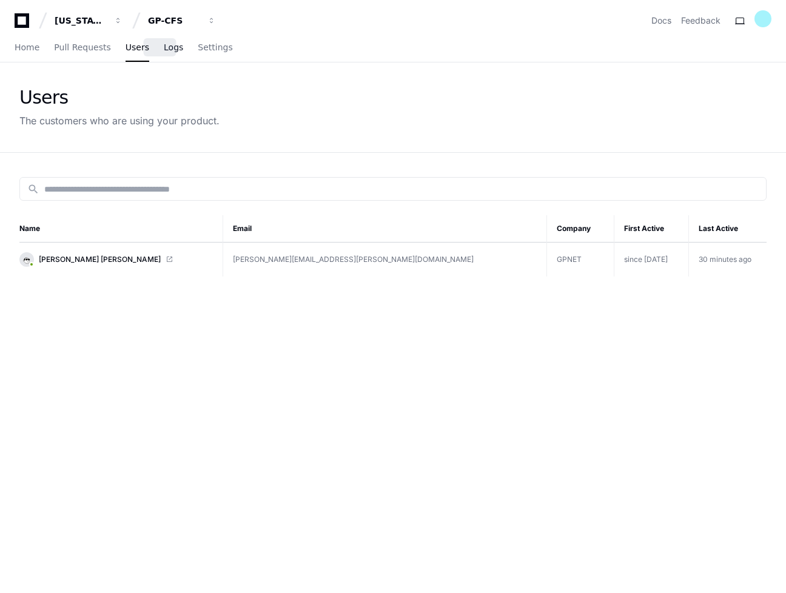
click at [166, 51] on span "Logs" at bounding box center [173, 47] width 19 height 7
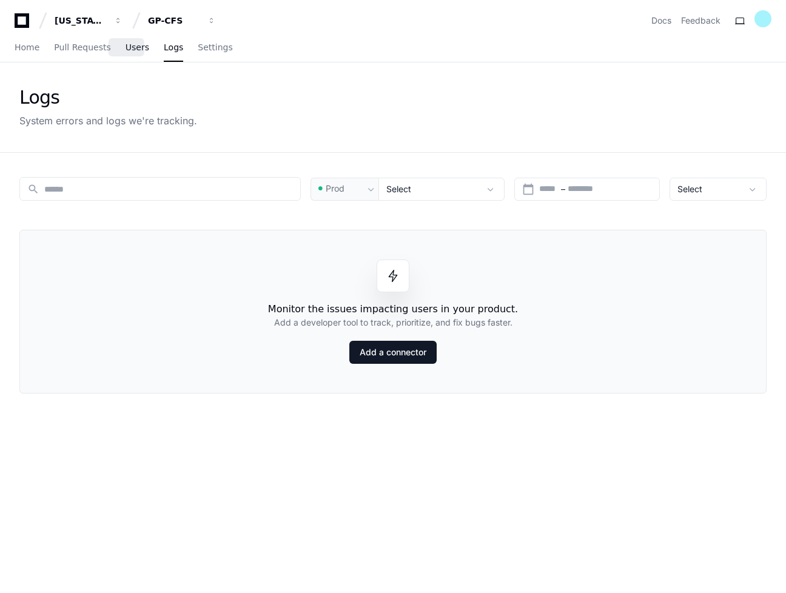
click at [126, 54] on link "Users" at bounding box center [138, 48] width 24 height 28
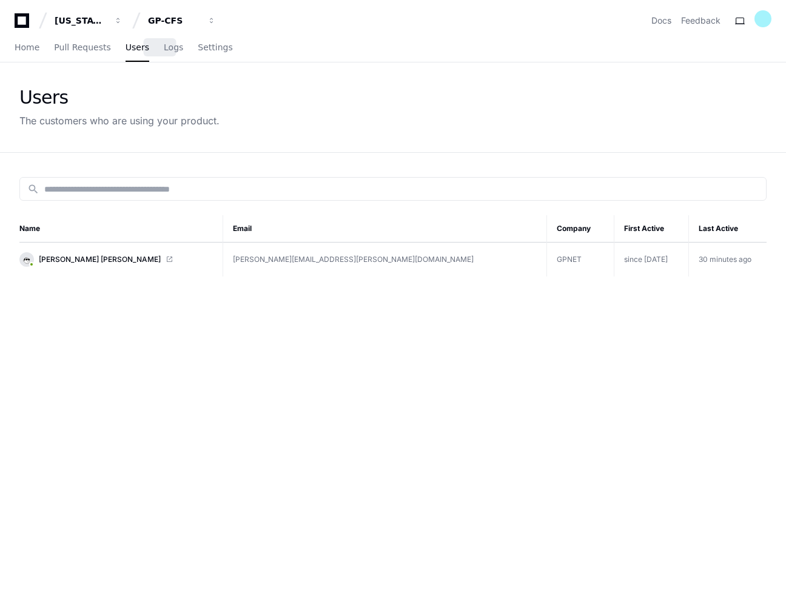
click at [172, 50] on div "Home Pull Requests Users Logs Settings" at bounding box center [124, 48] width 218 height 28
click at [164, 51] on span "Logs" at bounding box center [173, 47] width 19 height 7
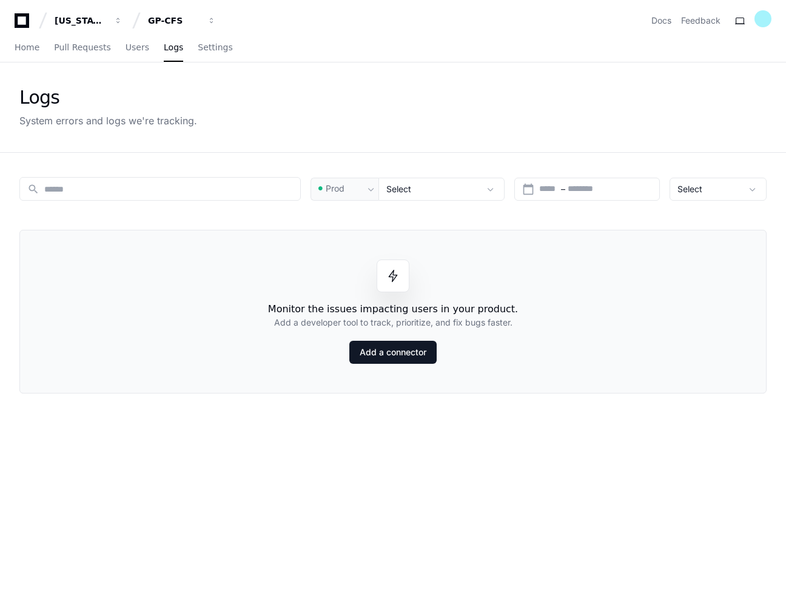
click at [289, 468] on div "search Prod Select calendar_today Start – End date Select Monitor the issues im…" at bounding box center [393, 449] width 777 height 593
click at [107, 17] on div "GP-CFS" at bounding box center [81, 21] width 52 height 12
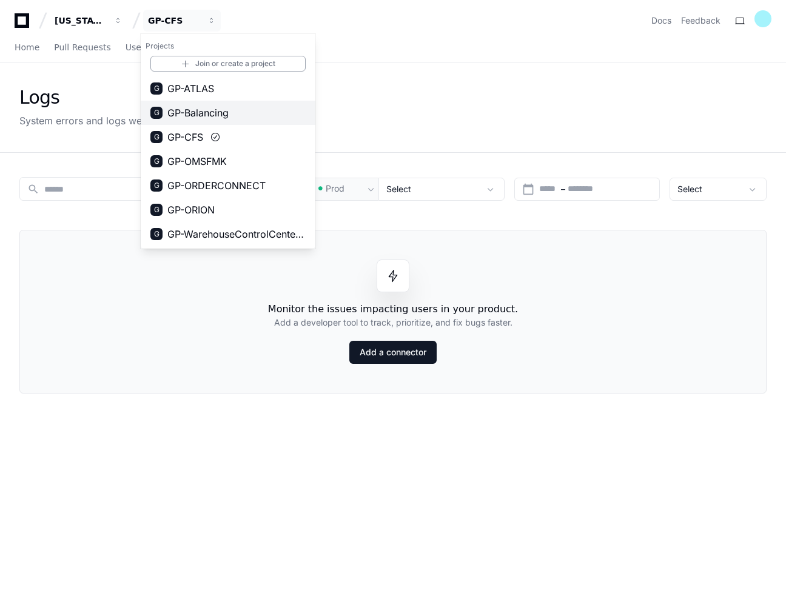
click at [209, 107] on span "GP-Balancing" at bounding box center [197, 113] width 61 height 15
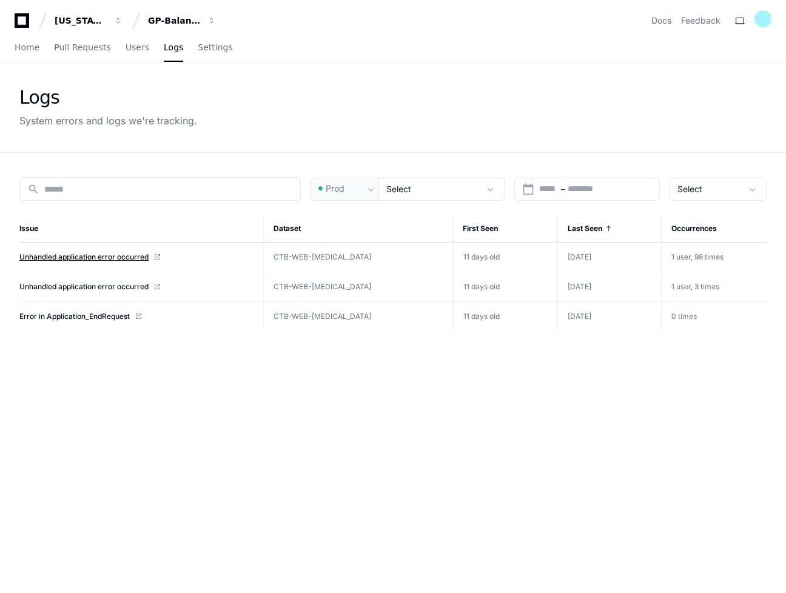
click at [84, 257] on span "Unhandled application error occurred" at bounding box center [83, 257] width 129 height 10
click at [107, 21] on div "GP-Balancing" at bounding box center [81, 21] width 52 height 12
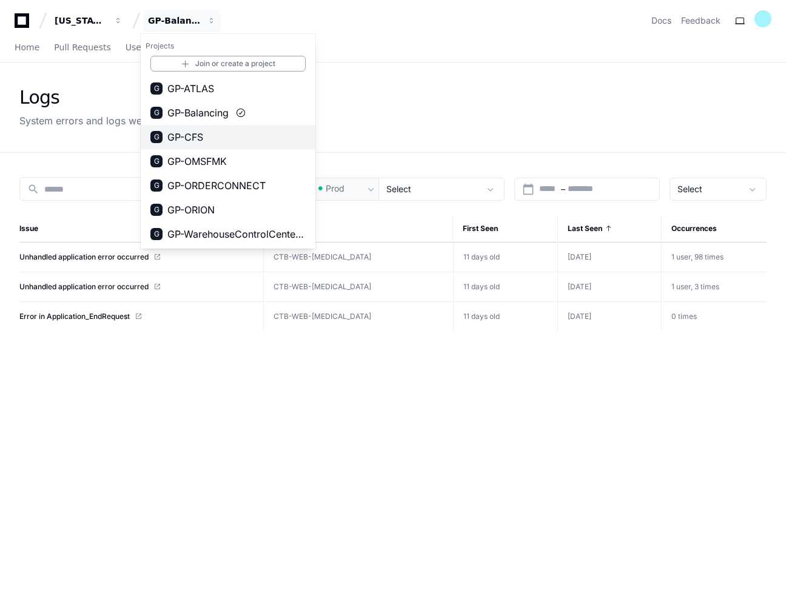
click at [211, 144] on button "G GP-CFS" at bounding box center [228, 137] width 175 height 24
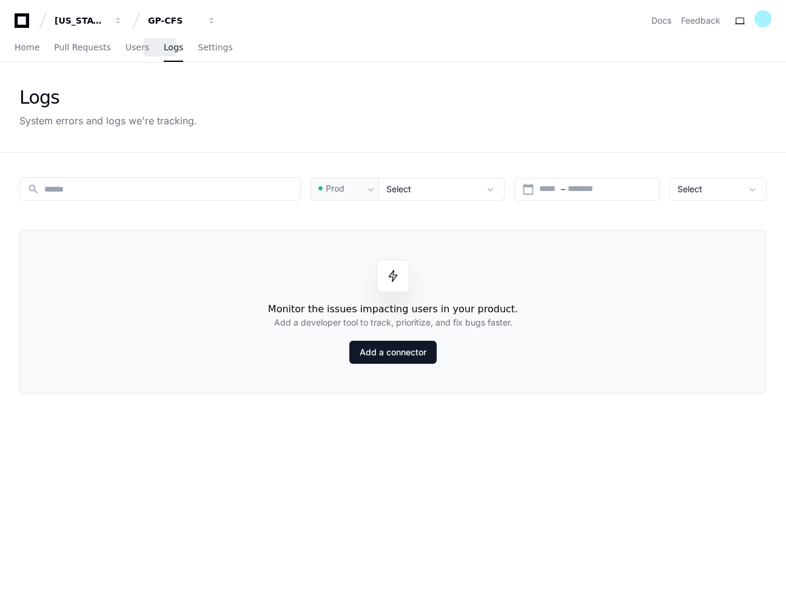
click at [164, 49] on span "Logs" at bounding box center [173, 47] width 19 height 7
click at [126, 56] on link "Users" at bounding box center [138, 48] width 24 height 28
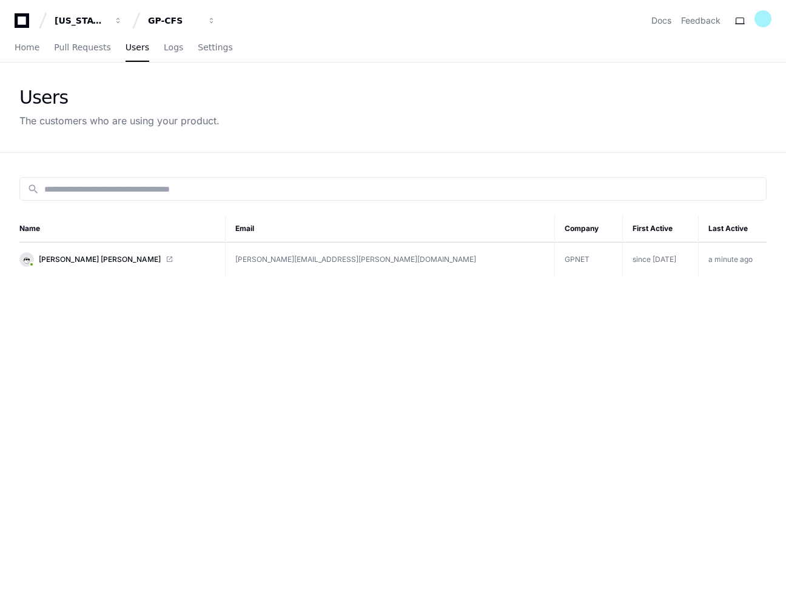
click at [203, 260] on link "Walter Yunnuen Garcia" at bounding box center [117, 259] width 196 height 15
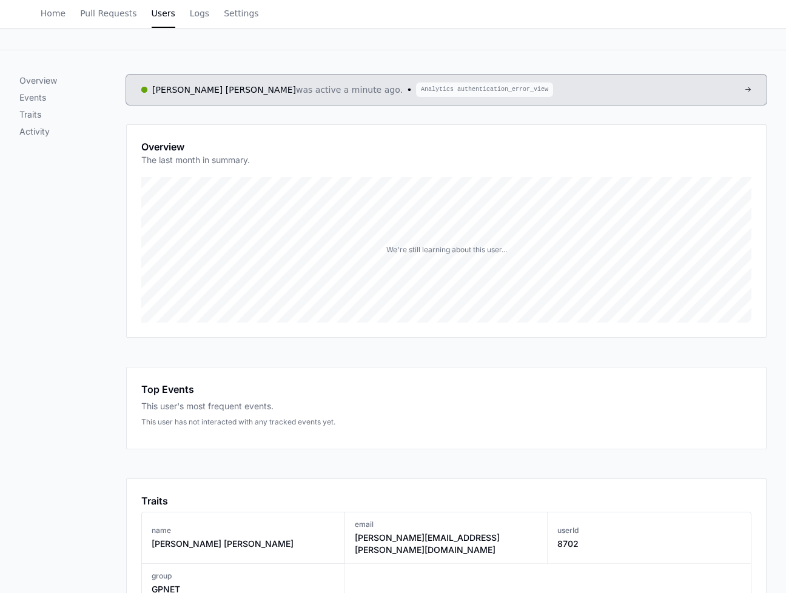
scroll to position [121, 0]
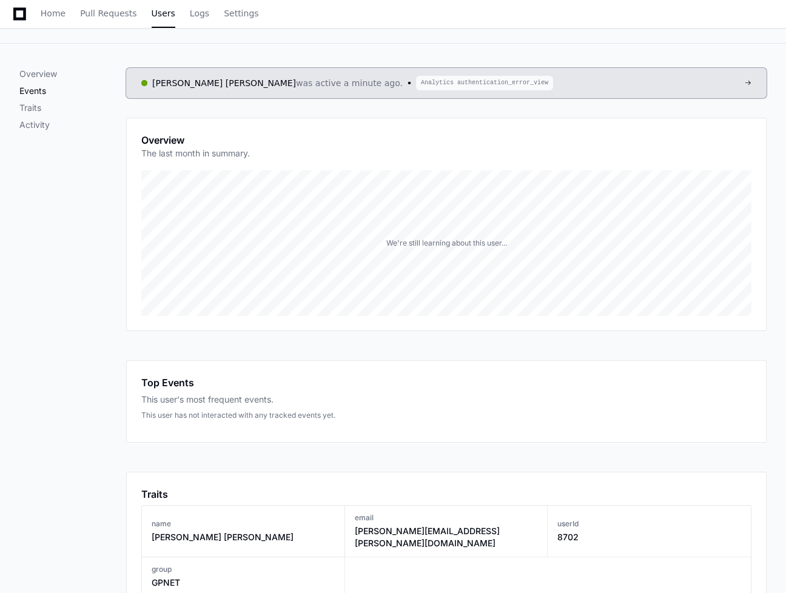
click at [36, 90] on p "Events" at bounding box center [72, 91] width 107 height 12
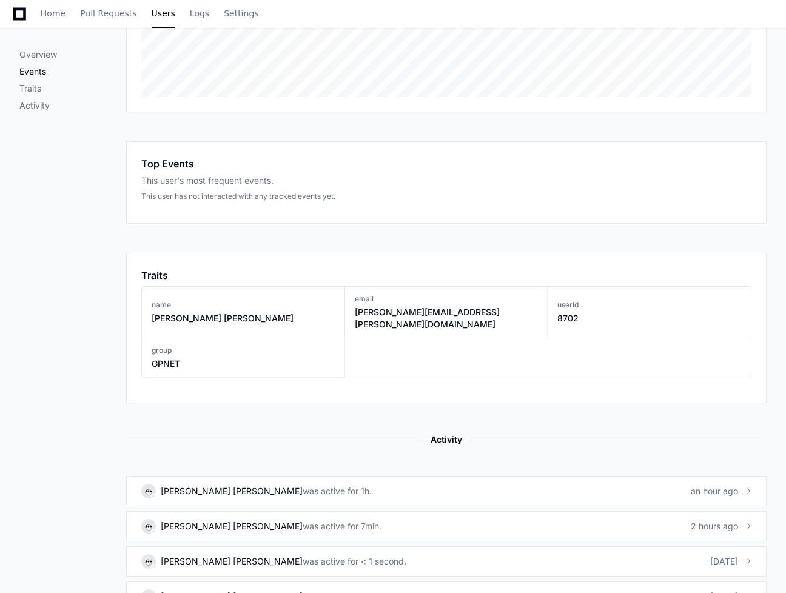
scroll to position [442, 0]
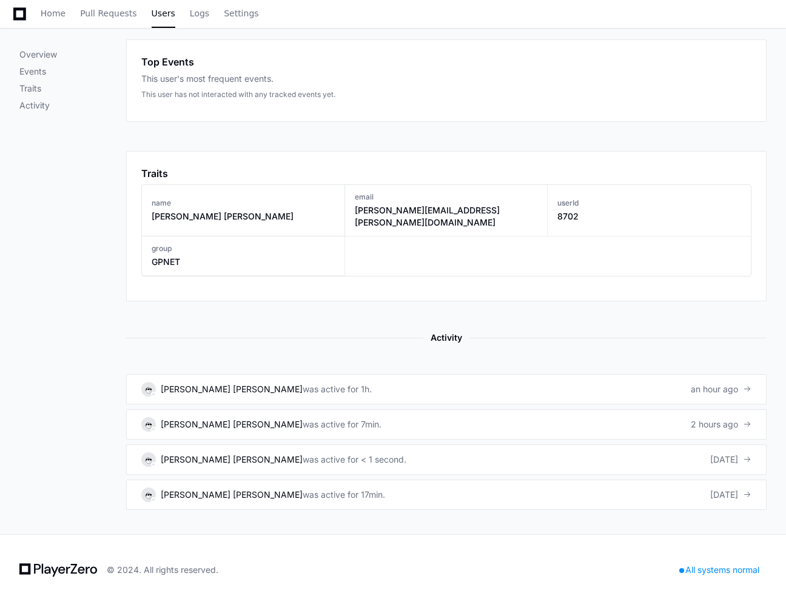
click at [226, 70] on div "Top Events This user's most frequent events. This user has not interacted with …" at bounding box center [446, 77] width 610 height 45
click at [466, 258] on div "name Walter Yunnuen Garcia email walter.garcia-kochcc@gapac.com userId 8702 gro…" at bounding box center [446, 230] width 610 height 92
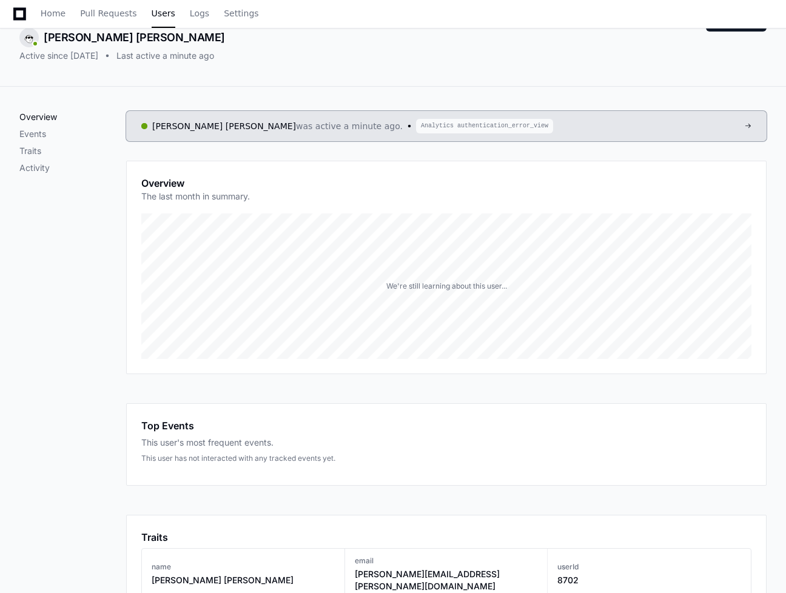
click at [34, 118] on p "Overview" at bounding box center [72, 117] width 107 height 12
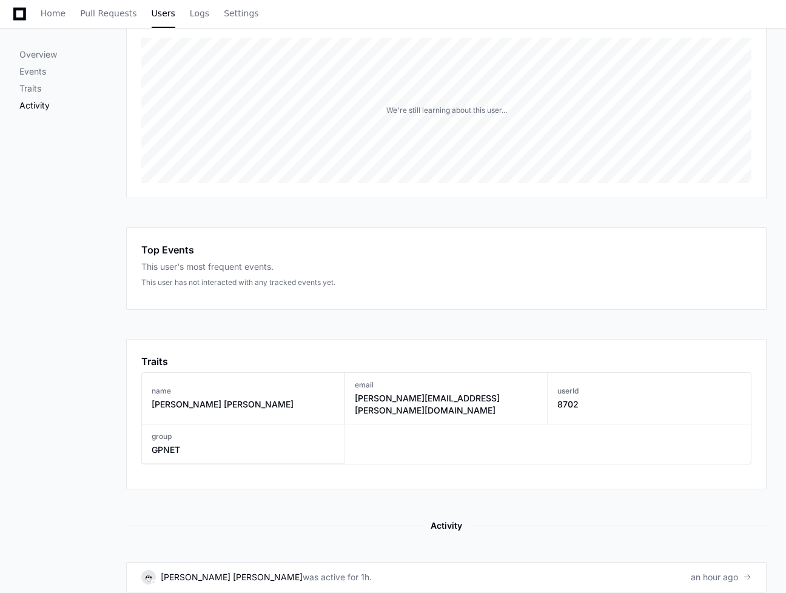
click at [33, 104] on p "Activity" at bounding box center [72, 106] width 107 height 12
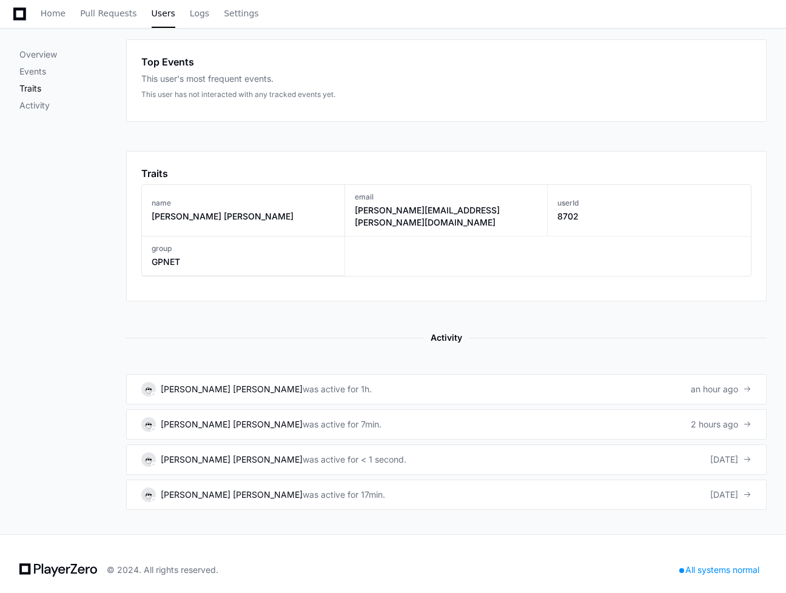
click at [29, 91] on p "Traits" at bounding box center [72, 89] width 107 height 12
click at [39, 67] on p "Events" at bounding box center [72, 72] width 107 height 12
click at [42, 58] on p "Overview" at bounding box center [72, 55] width 107 height 12
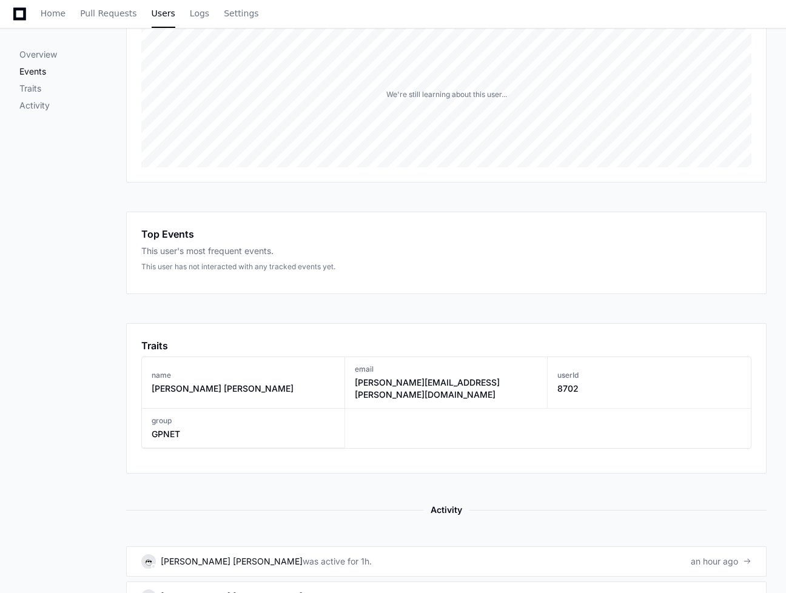
scroll to position [254, 0]
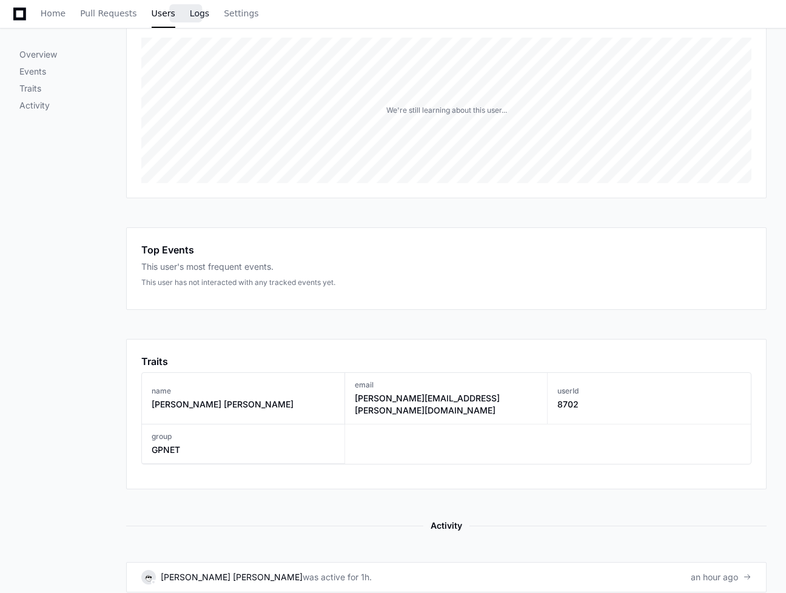
click at [192, 10] on span "Logs" at bounding box center [199, 13] width 19 height 7
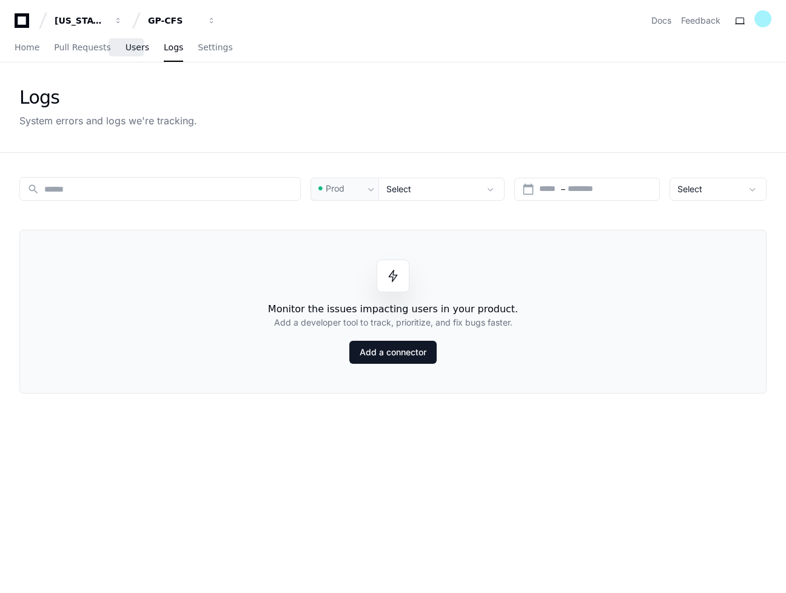
click at [126, 51] on span "Users" at bounding box center [138, 47] width 24 height 7
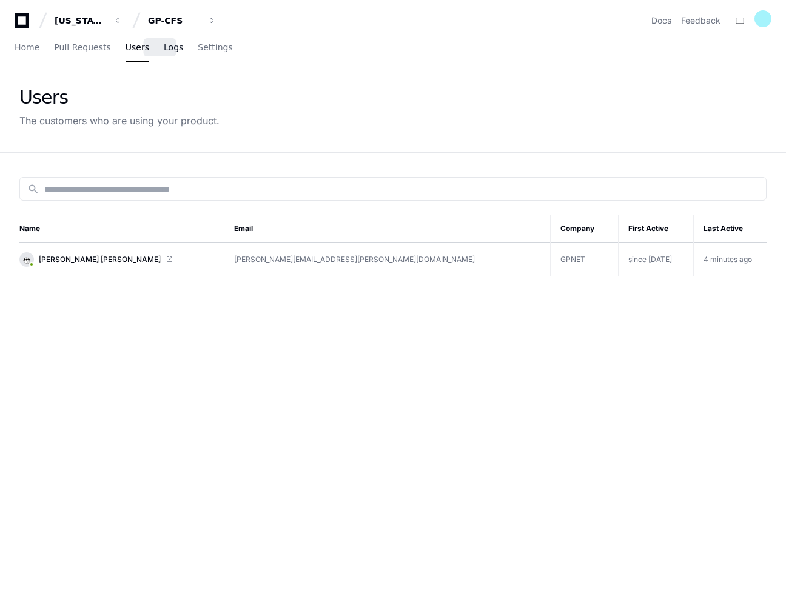
click at [166, 51] on span "Logs" at bounding box center [173, 47] width 19 height 7
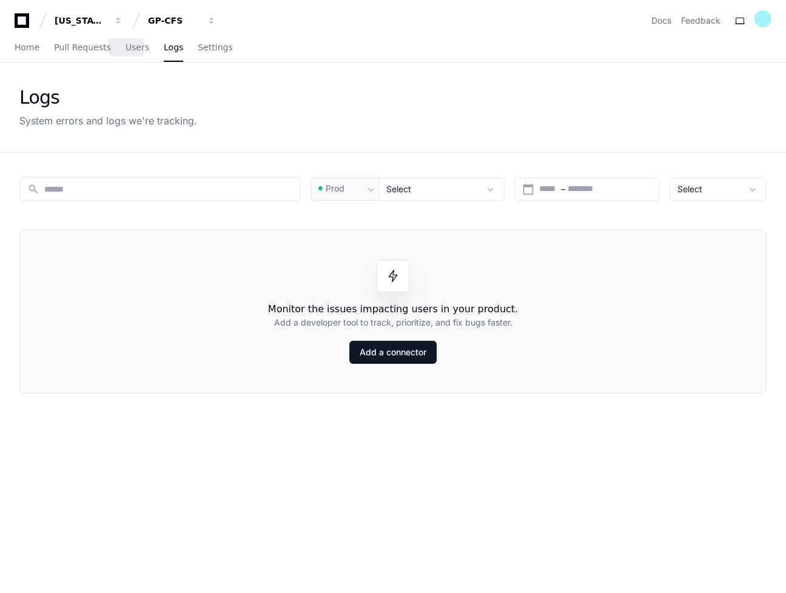
click at [126, 51] on span "Users" at bounding box center [138, 47] width 24 height 7
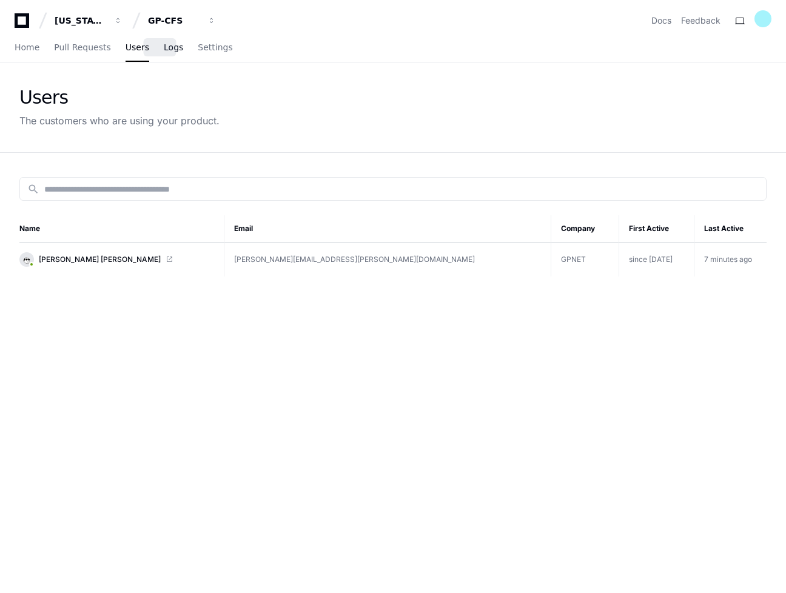
click at [168, 49] on span "Logs" at bounding box center [173, 47] width 19 height 7
